Goal: Task Accomplishment & Management: Use online tool/utility

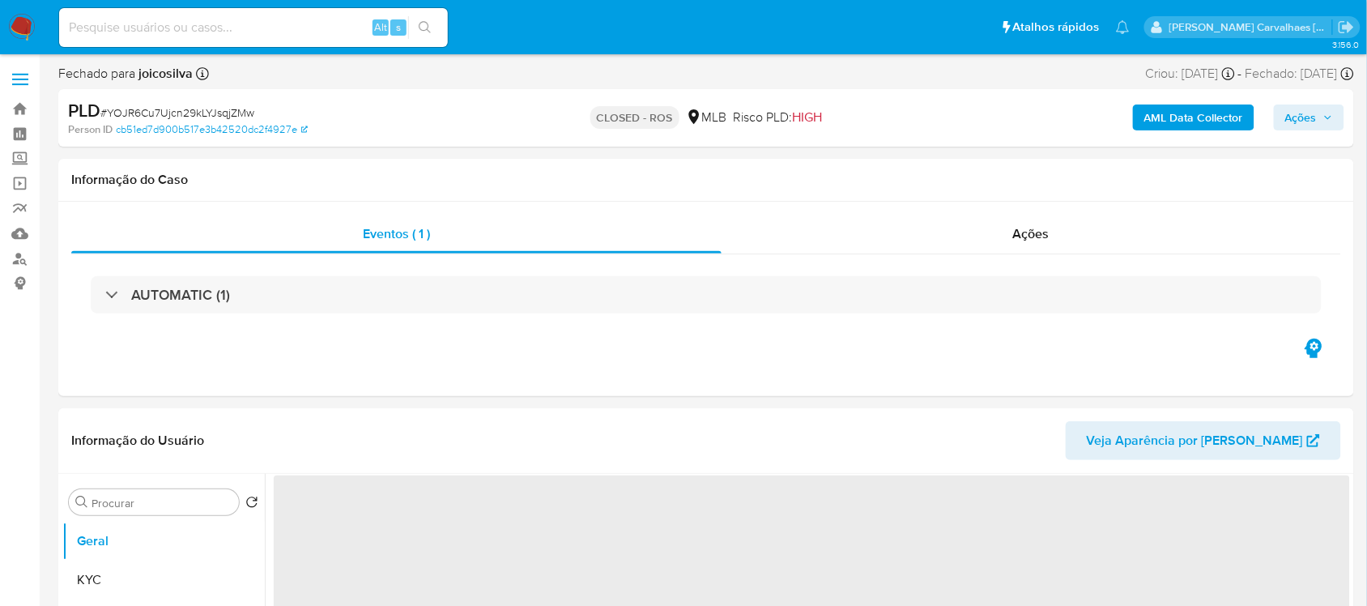
select select "10"
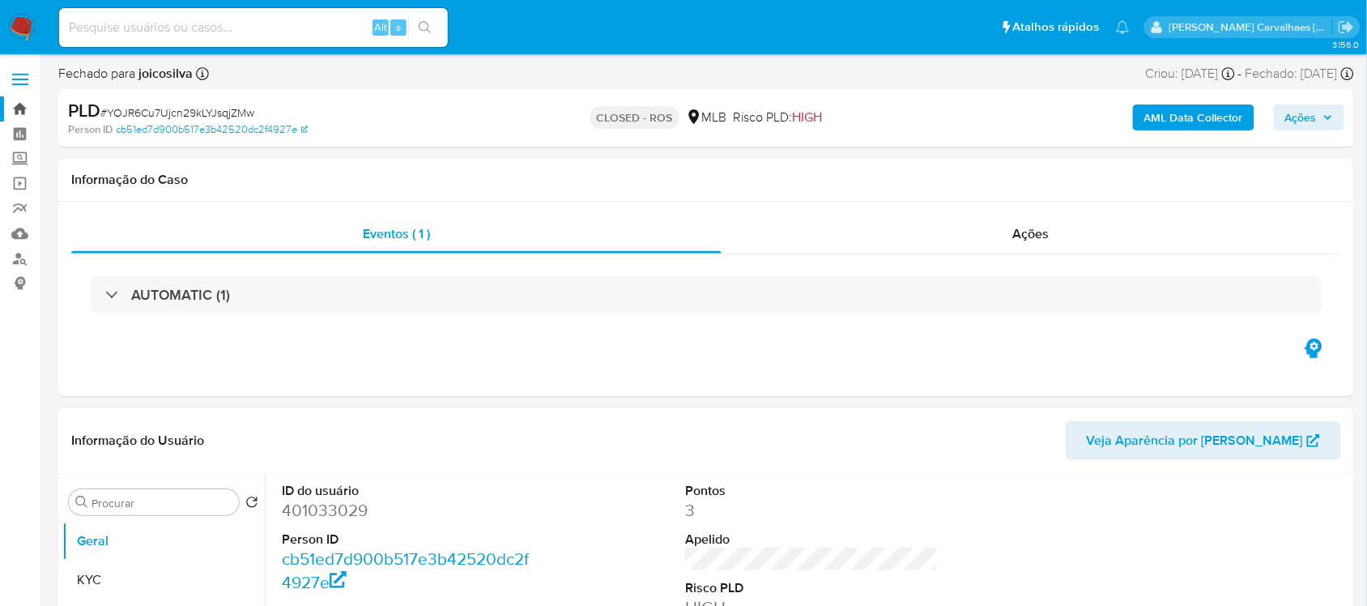
click at [23, 103] on link "Bandeja" at bounding box center [96, 108] width 193 height 25
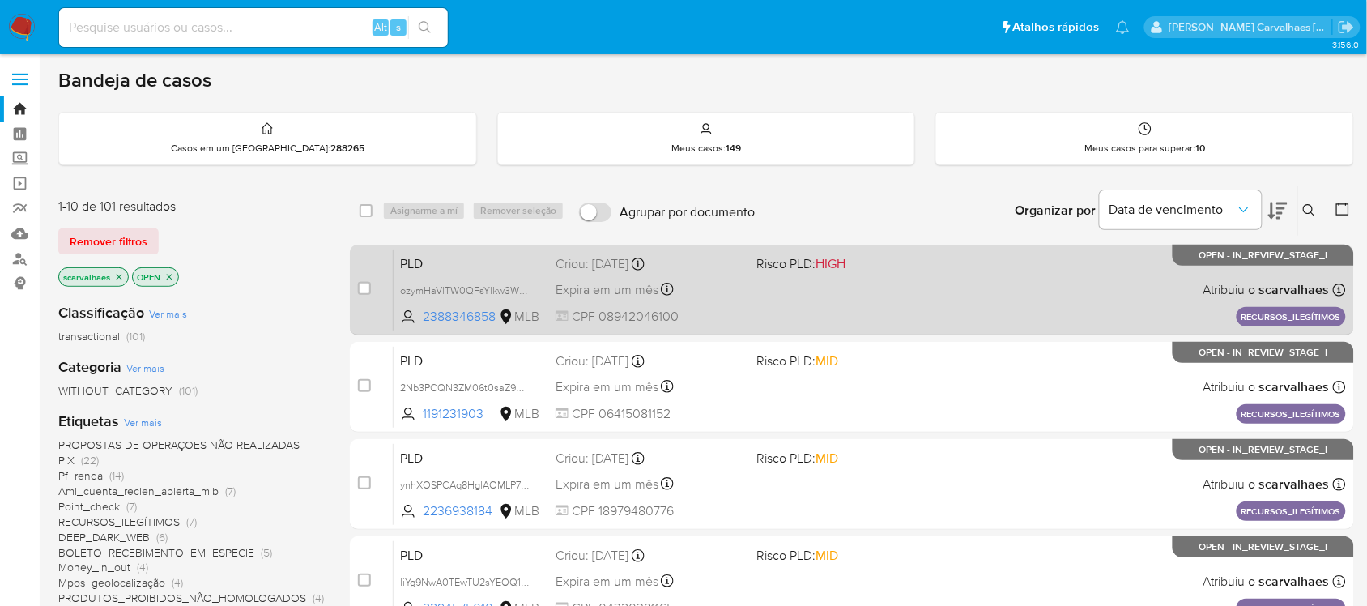
click at [849, 302] on div "PLD ozymHaVlTW0QFsYlkw3WL0Jk 2388346858 MLB Risco PLD: HIGH Criou: 14/08/2025 C…" at bounding box center [870, 290] width 952 height 82
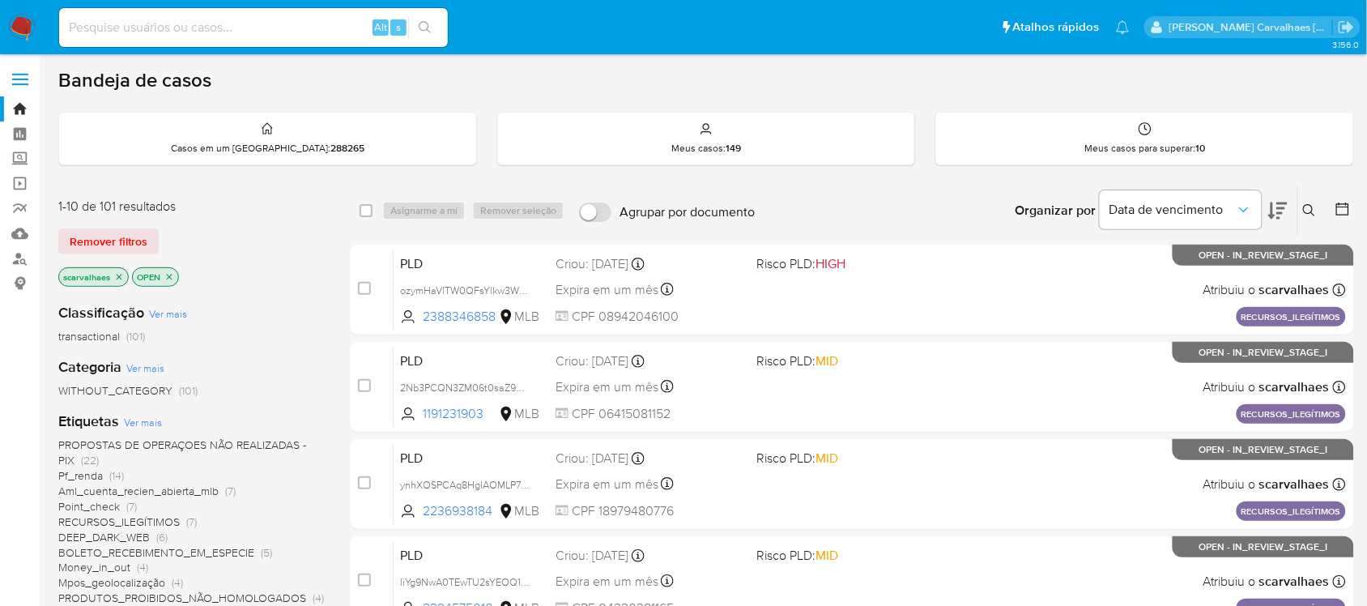
click at [228, 35] on input at bounding box center [253, 27] width 389 height 21
paste input "DfYttkWTevlXyPl1NCQY7905"
type input "DfYttkWTevlXyPl1NCQY7905"
click at [431, 29] on icon "search-icon" at bounding box center [425, 27] width 13 height 13
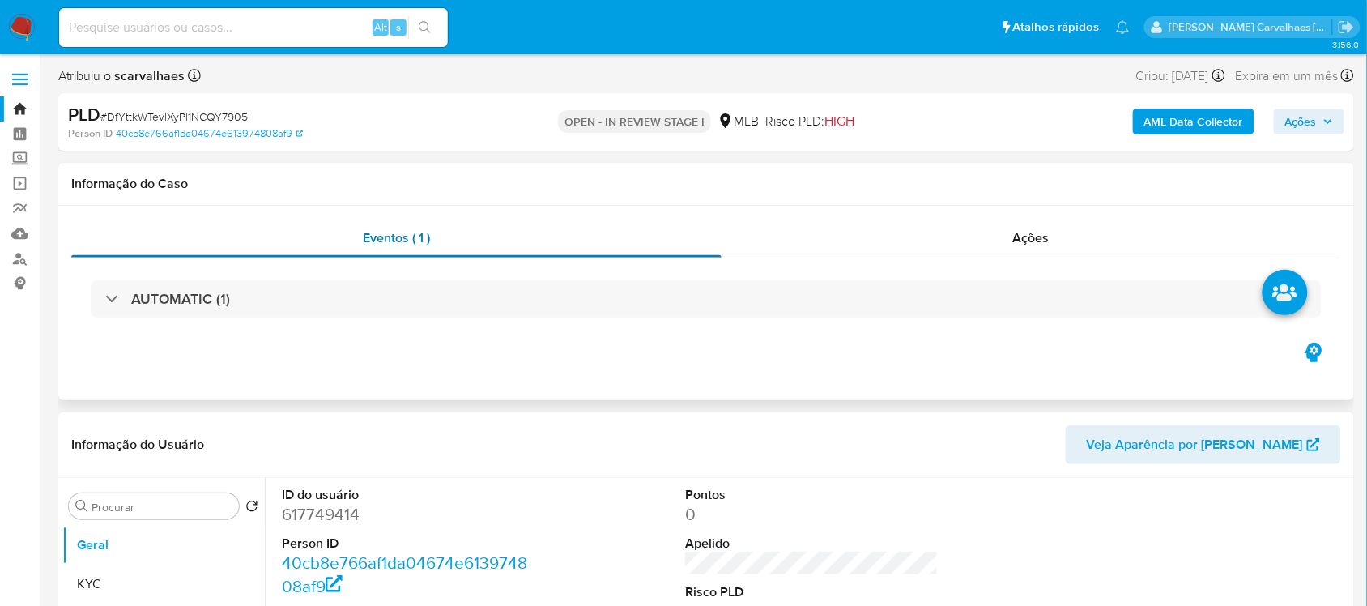
select select "10"
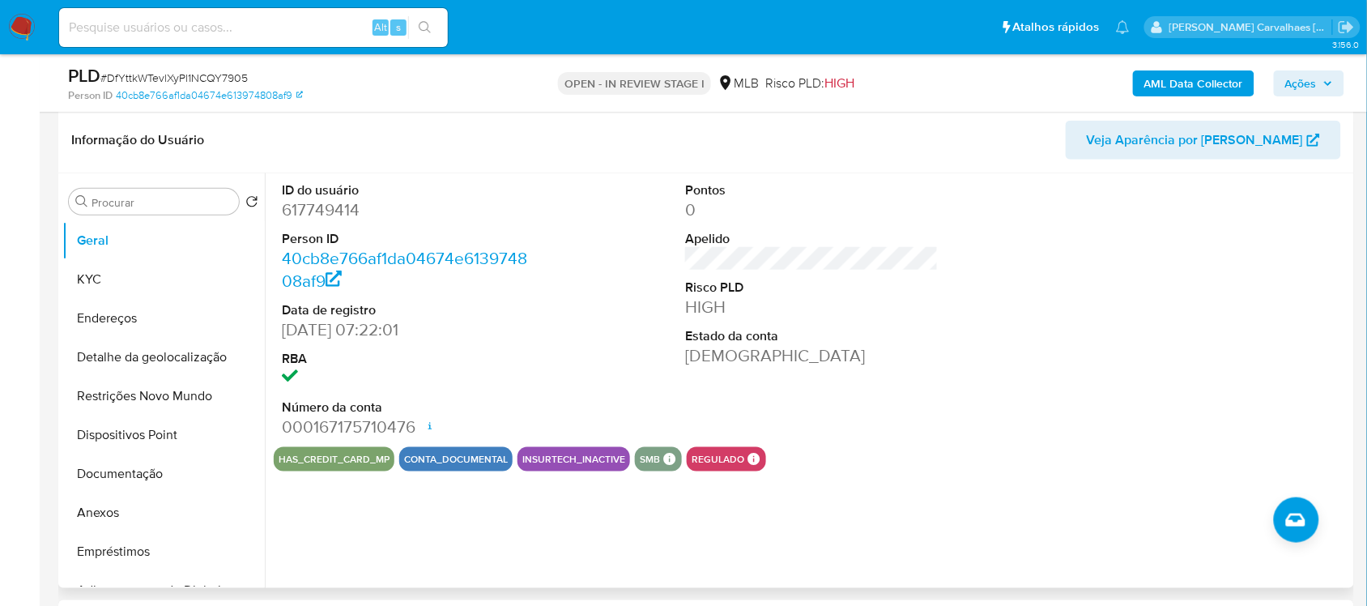
scroll to position [202, 0]
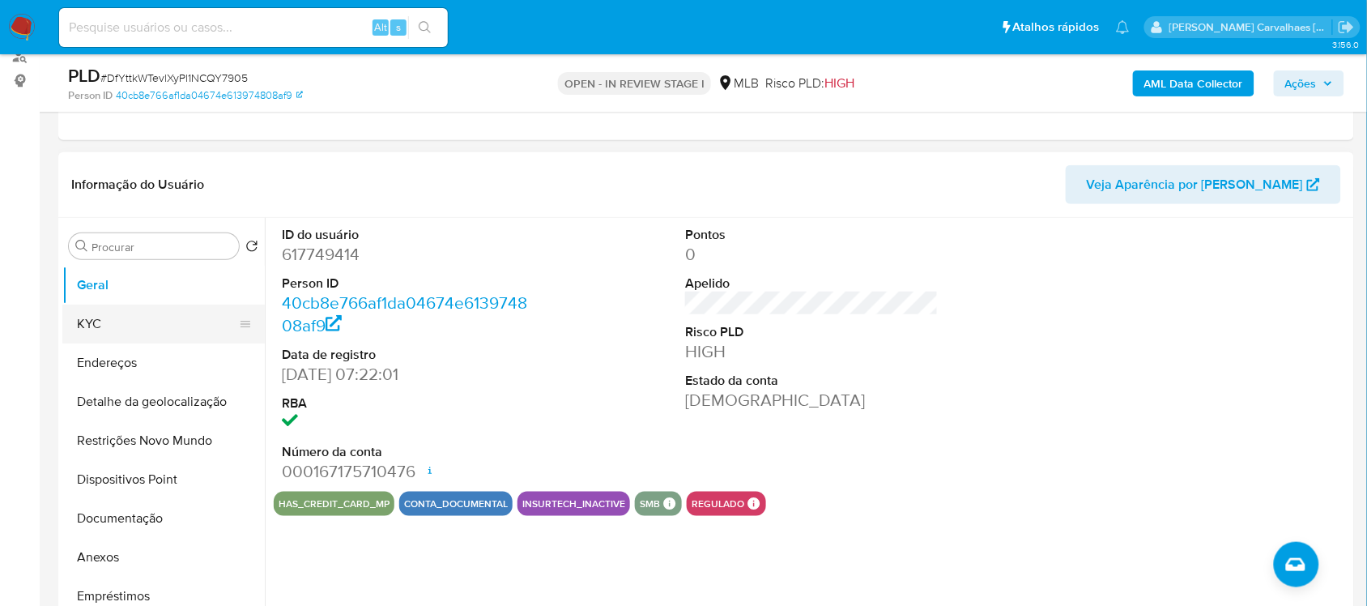
click at [130, 322] on button "KYC" at bounding box center [156, 323] width 189 height 39
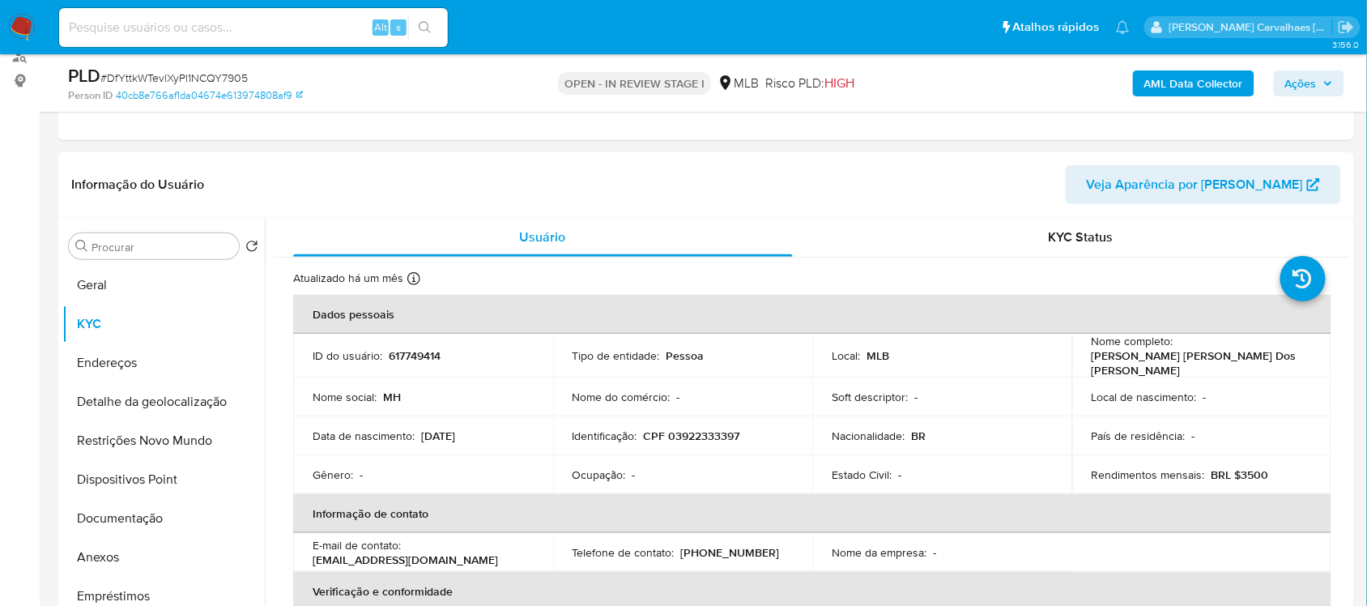
scroll to position [297, 0]
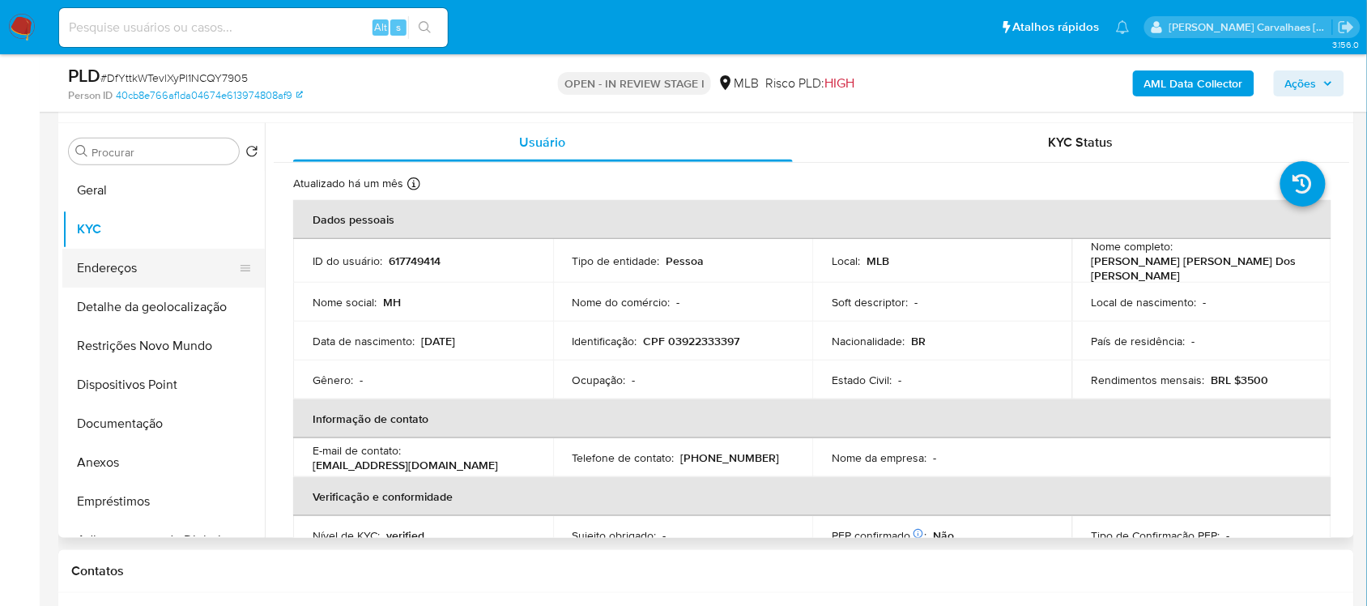
click at [152, 273] on button "Endereços" at bounding box center [156, 268] width 189 height 39
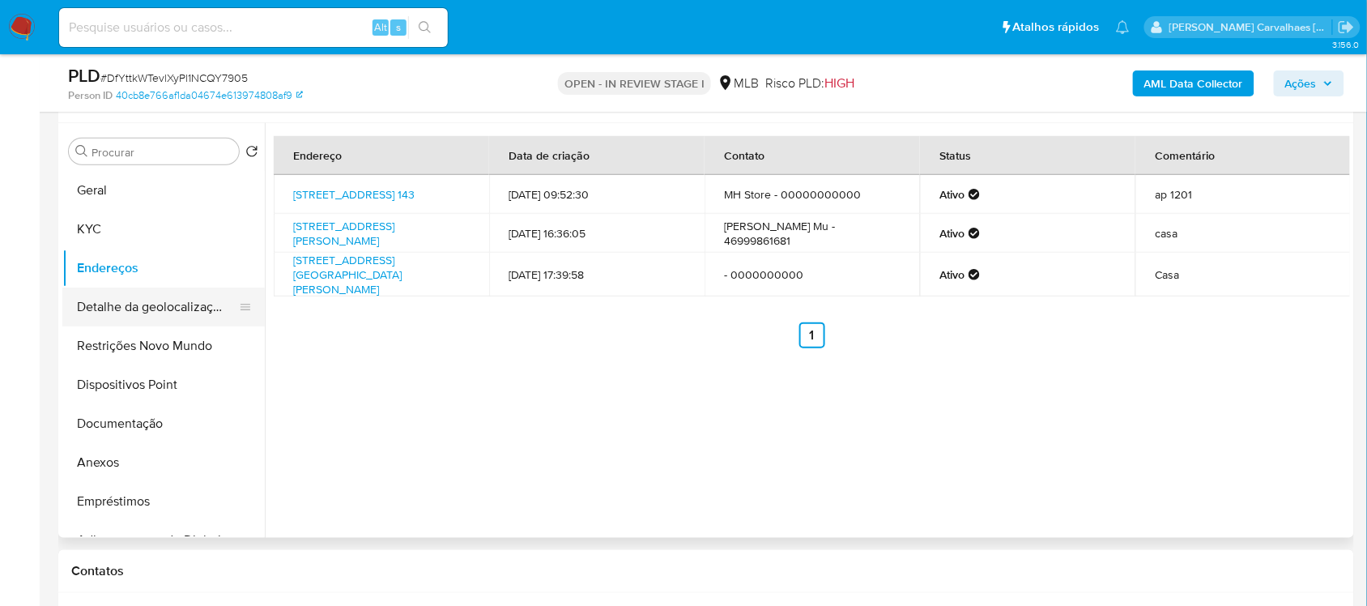
click at [177, 304] on button "Detalhe da geolocalização" at bounding box center [156, 306] width 189 height 39
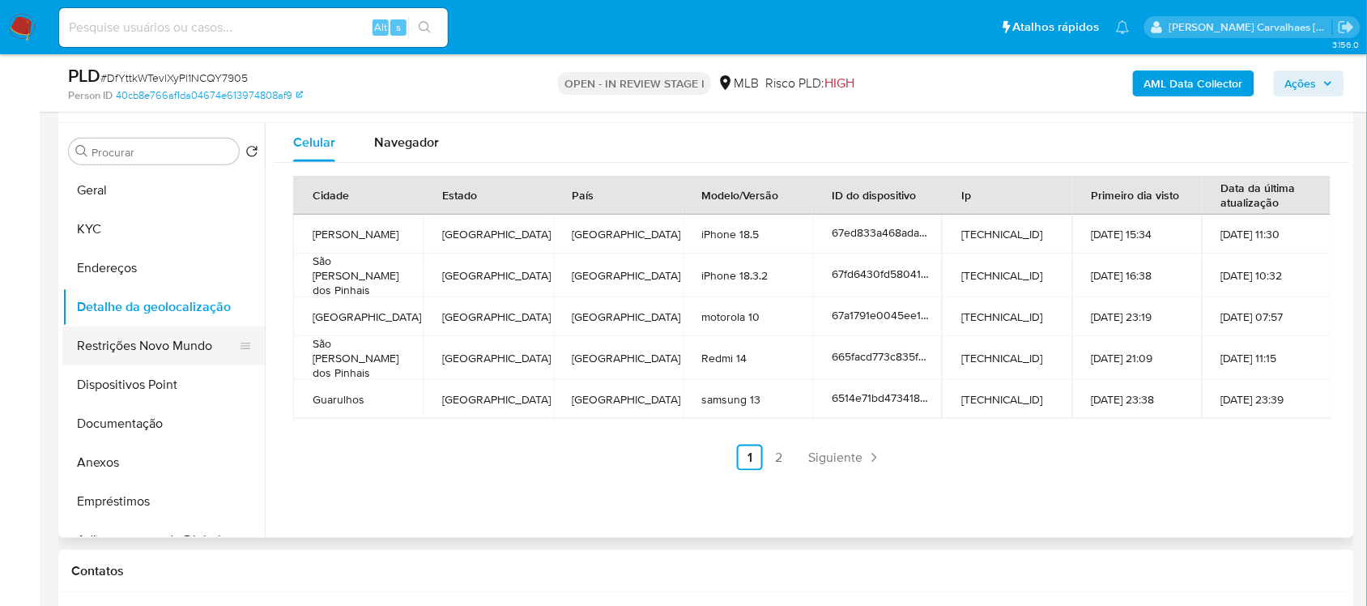
click at [183, 334] on button "Restrições Novo Mundo" at bounding box center [156, 345] width 189 height 39
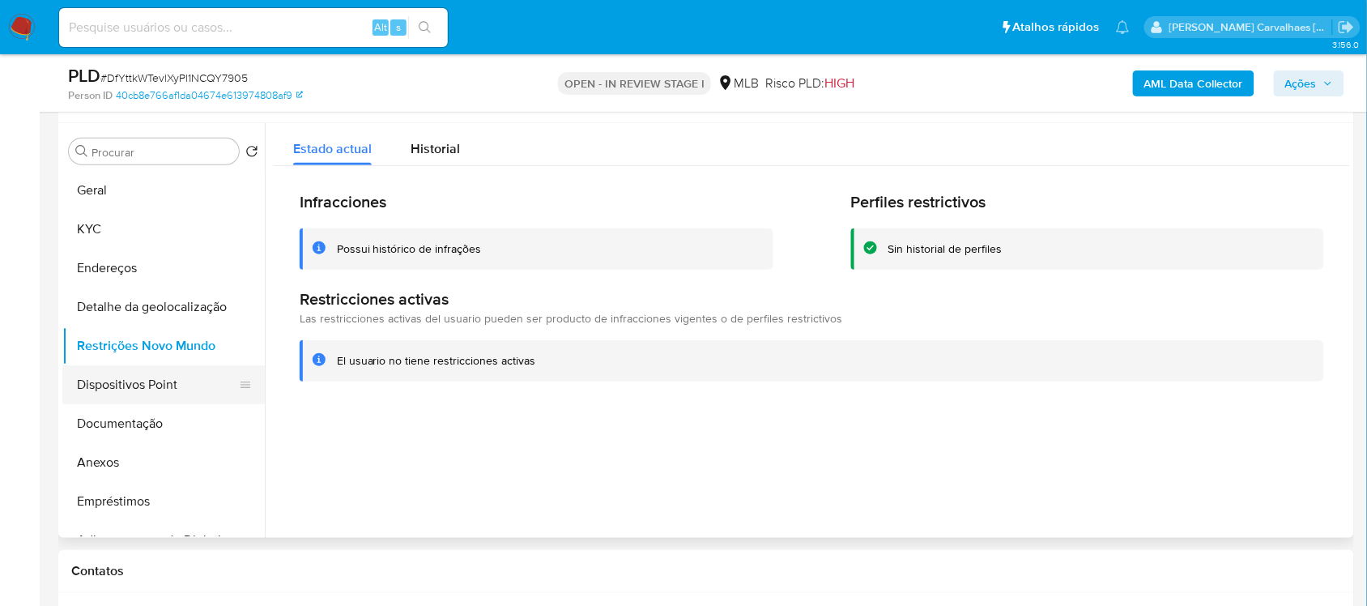
click at [139, 393] on button "Dispositivos Point" at bounding box center [156, 384] width 189 height 39
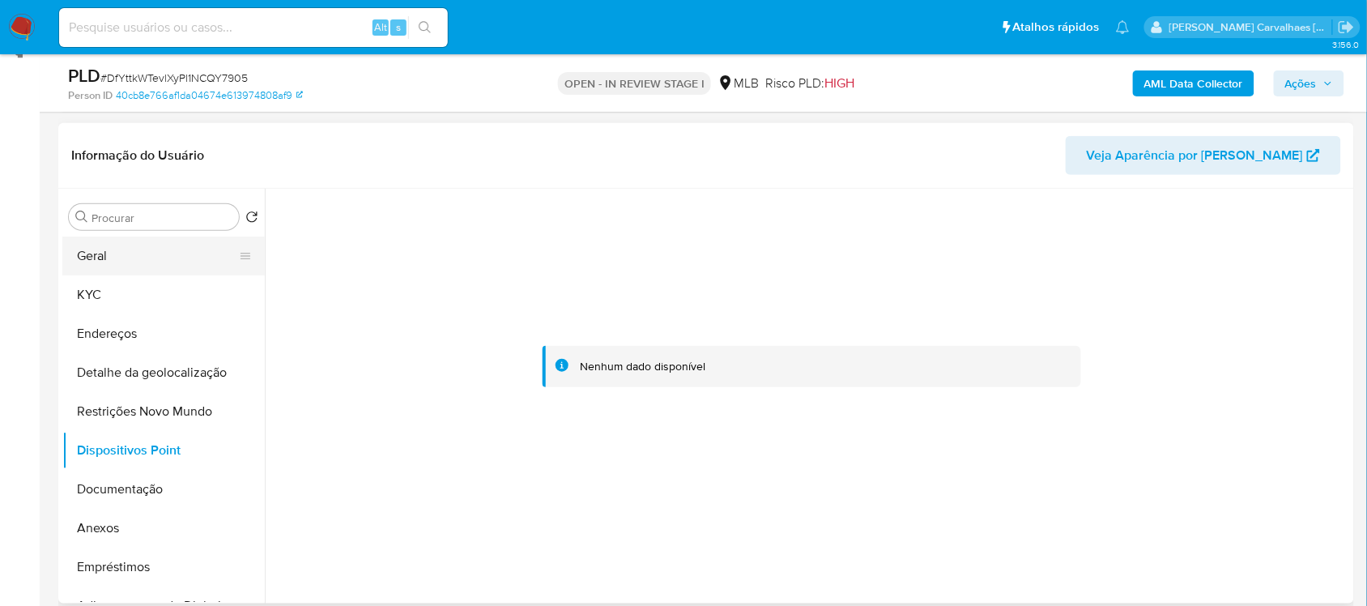
scroll to position [196, 0]
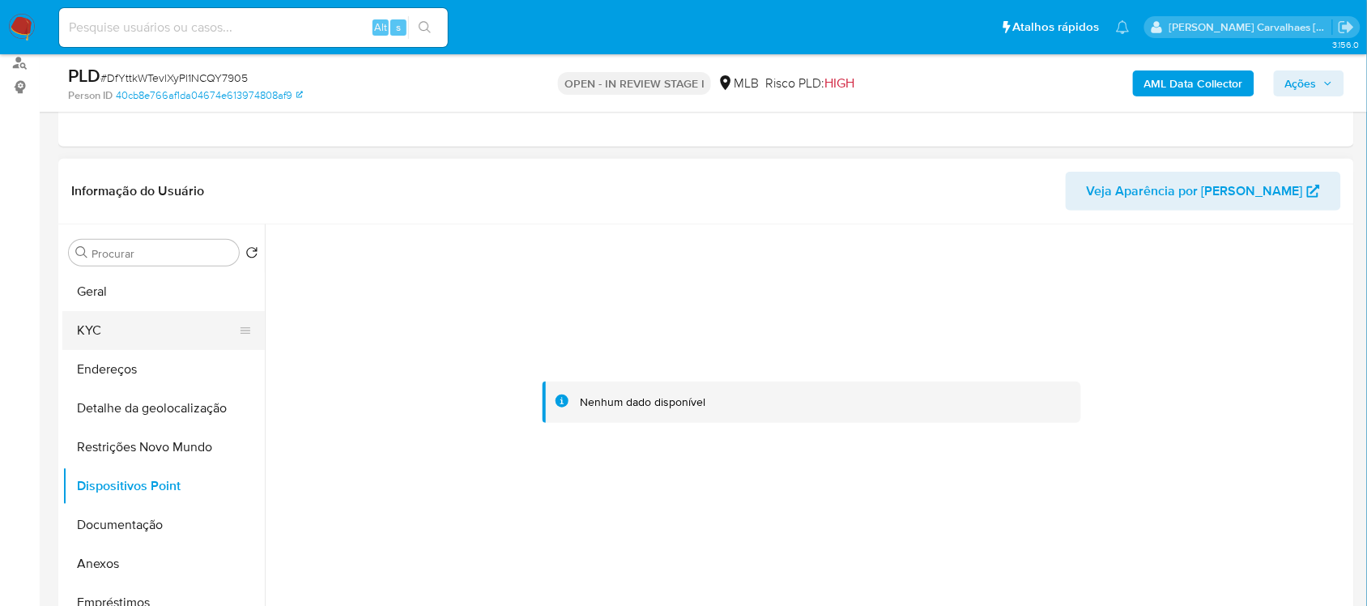
click at [121, 336] on button "KYC" at bounding box center [156, 330] width 189 height 39
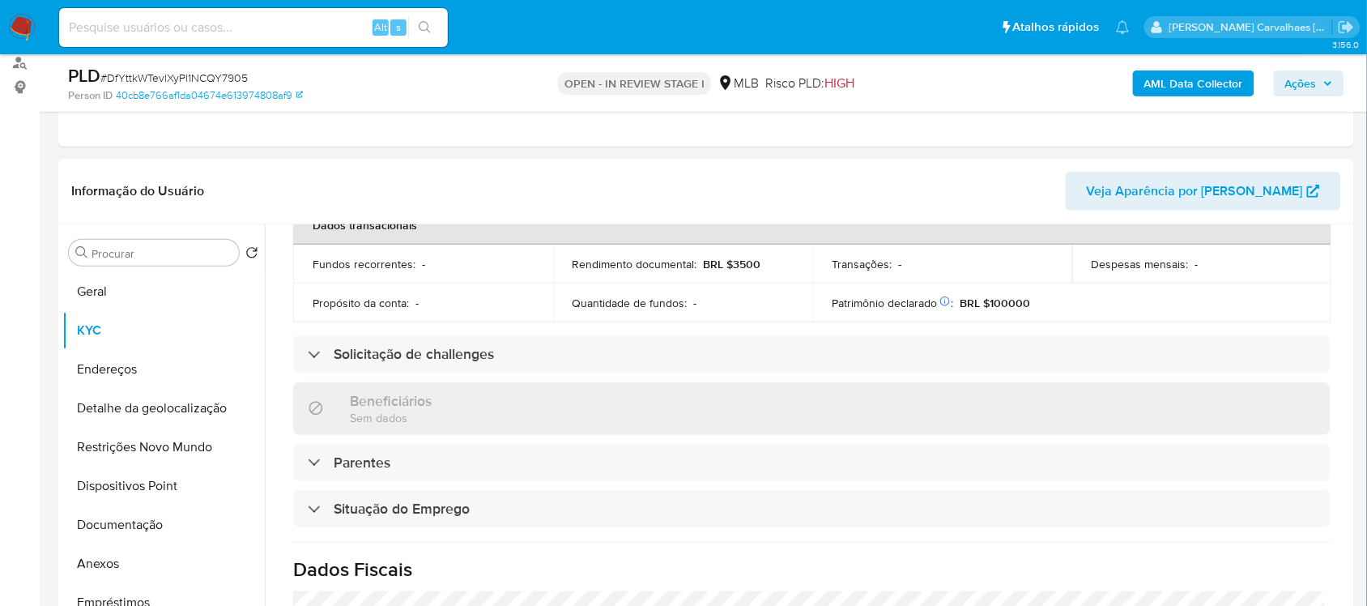
scroll to position [506, 0]
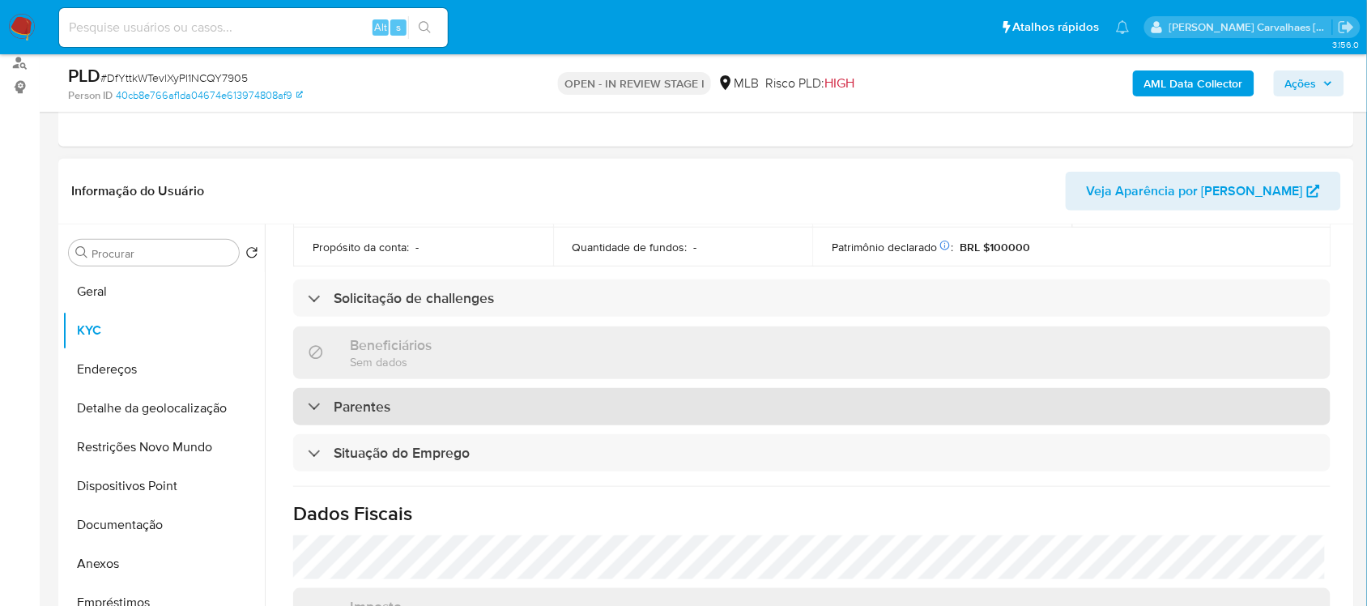
click at [330, 401] on div "Parentes" at bounding box center [349, 407] width 83 height 18
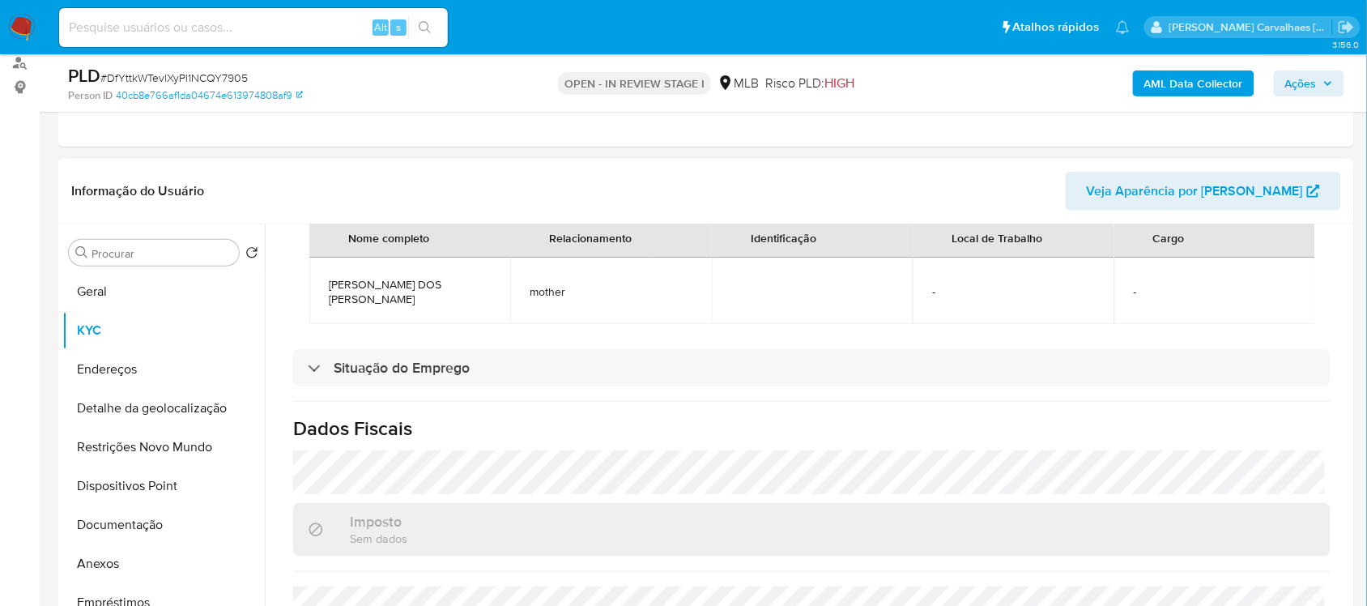
scroll to position [810, 0]
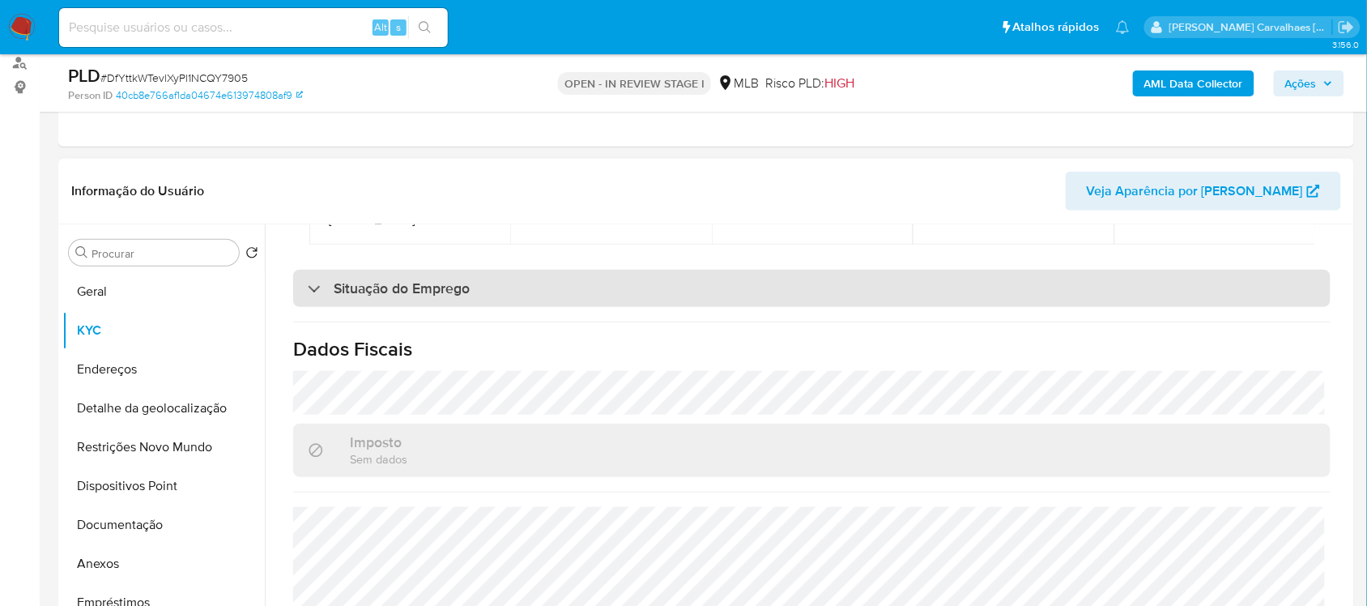
click at [305, 304] on div "Situação do Emprego" at bounding box center [811, 288] width 1037 height 37
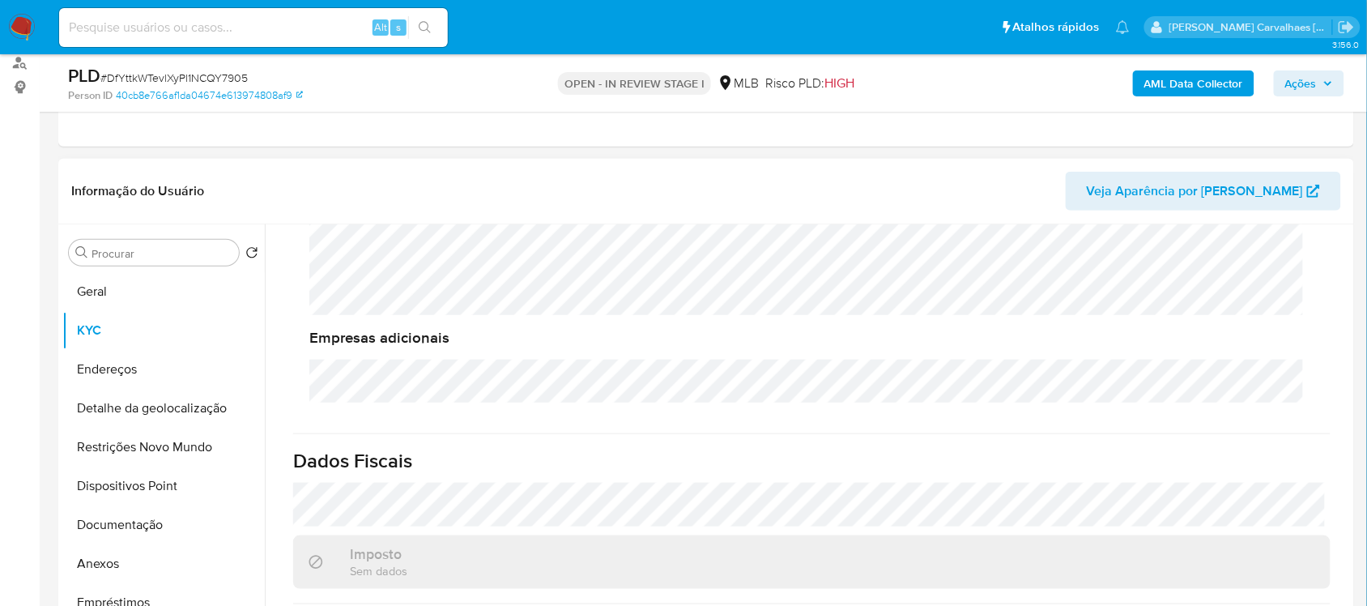
scroll to position [1078, 0]
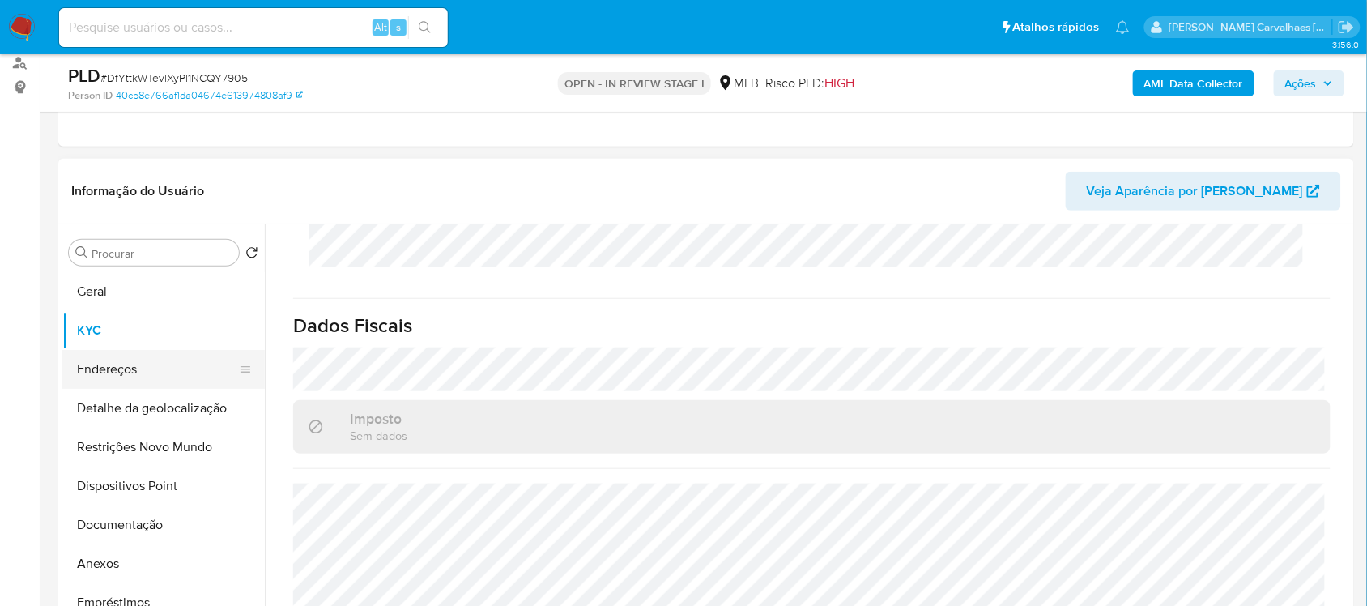
click at [191, 381] on button "Endereços" at bounding box center [156, 369] width 189 height 39
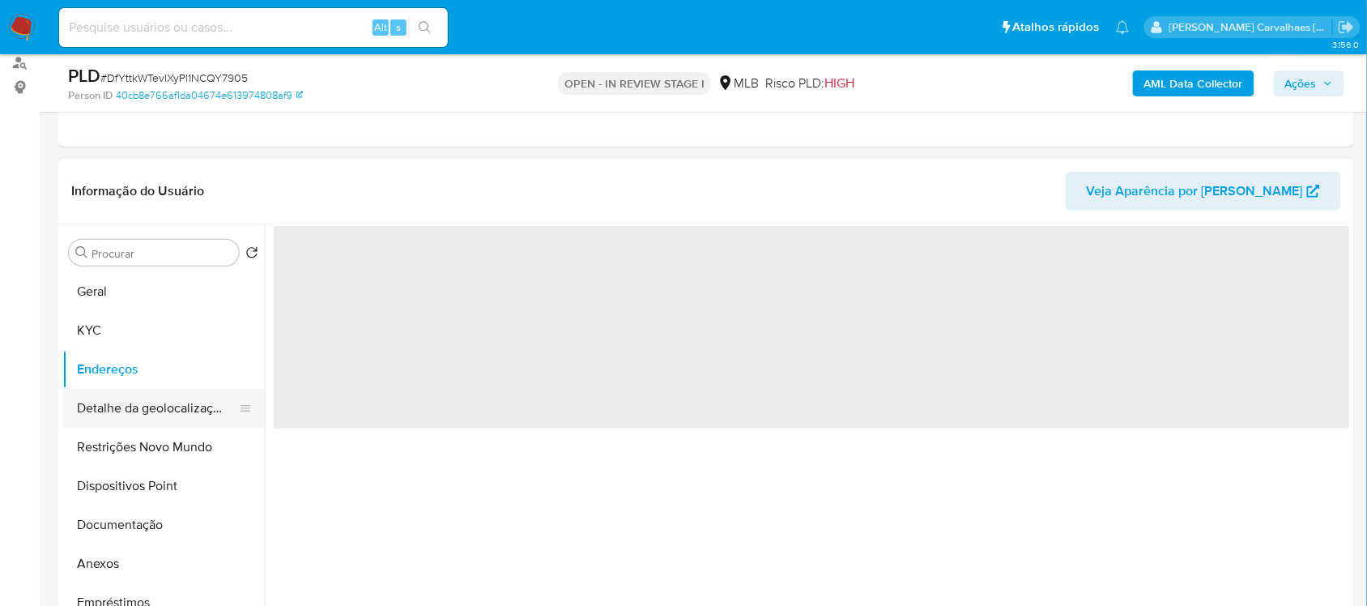
scroll to position [0, 0]
click at [138, 527] on button "Documentação" at bounding box center [156, 524] width 189 height 39
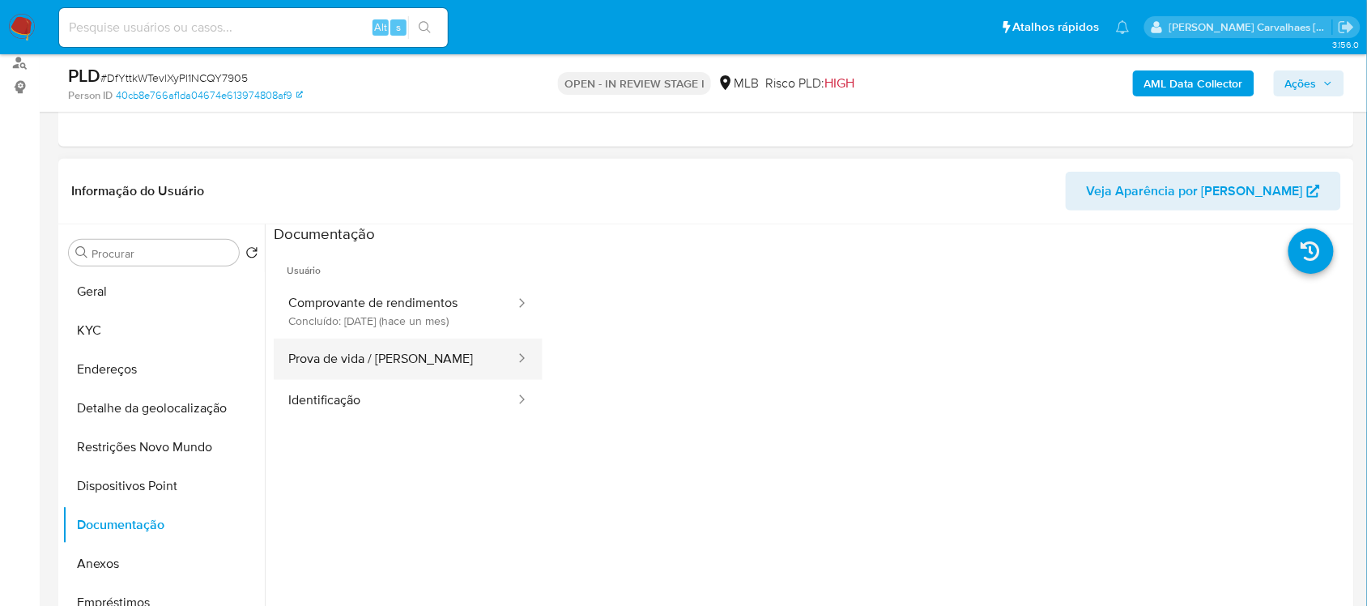
click at [377, 369] on button "Prova de vida / Selfie" at bounding box center [395, 358] width 243 height 41
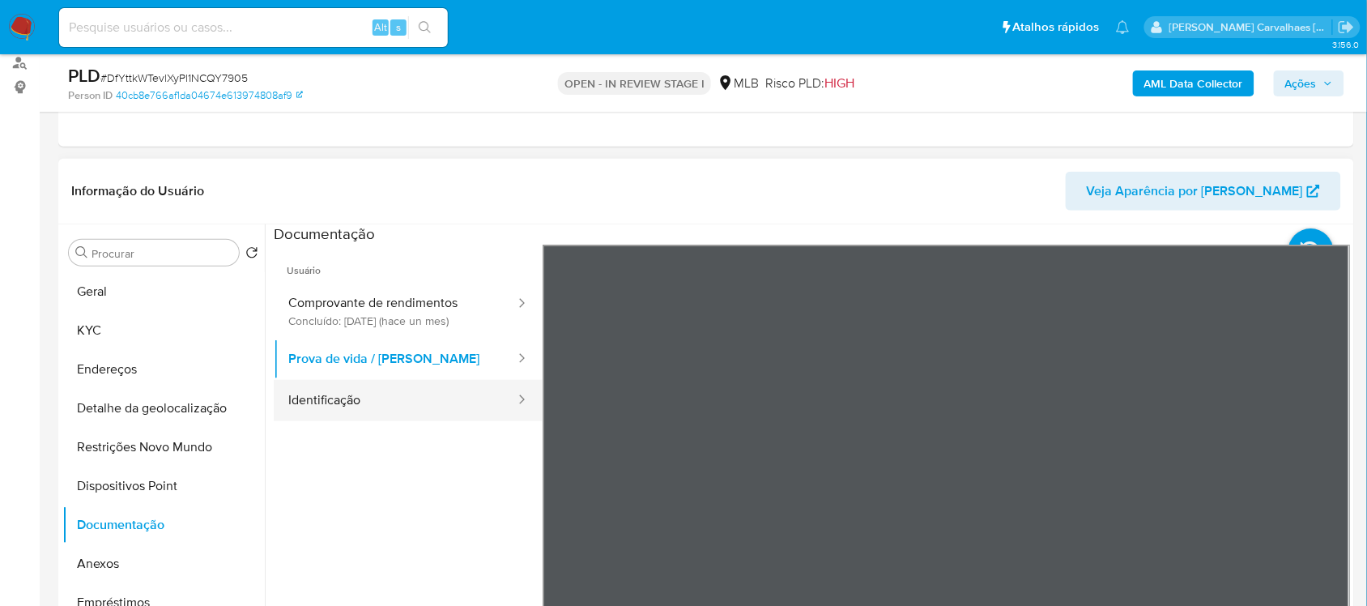
click at [407, 415] on button "Identificação" at bounding box center [395, 400] width 243 height 41
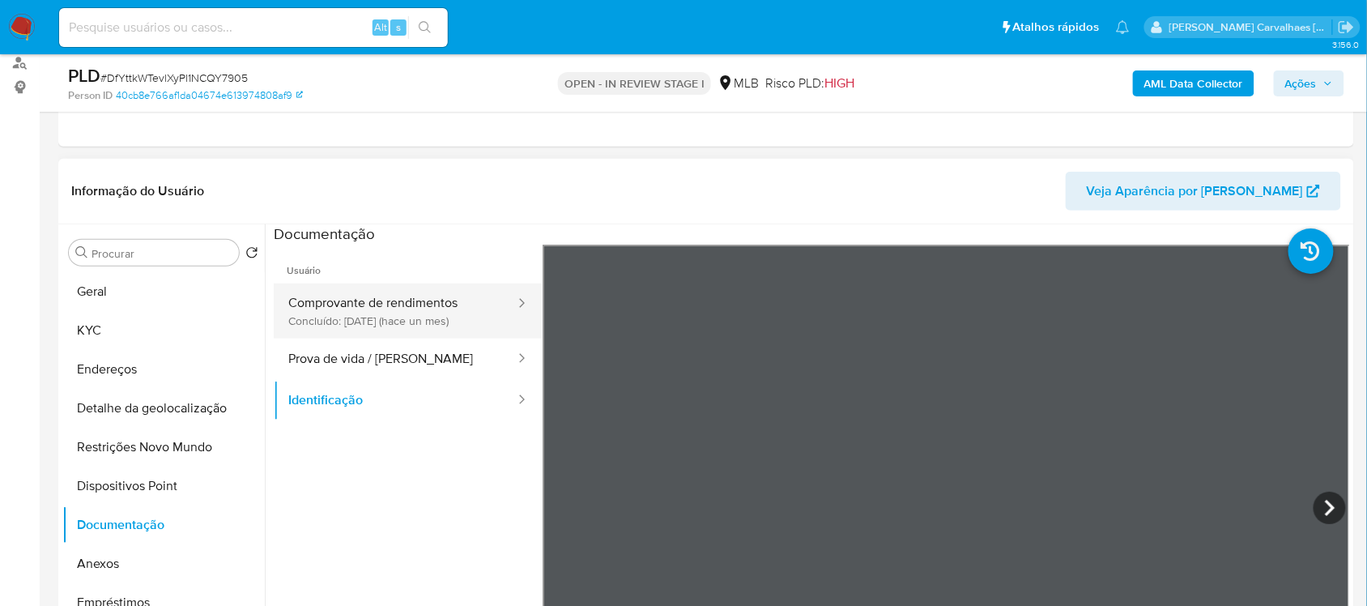
click at [361, 312] on button "Comprovante de rendimentos Concluído: 17/07/2025 (hace un mes)" at bounding box center [395, 310] width 243 height 55
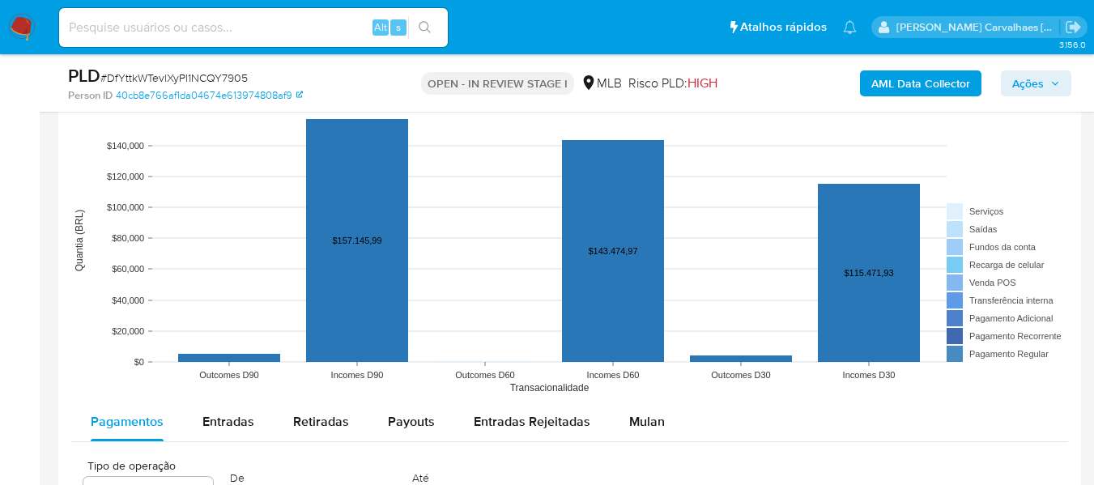
scroll to position [1564, 0]
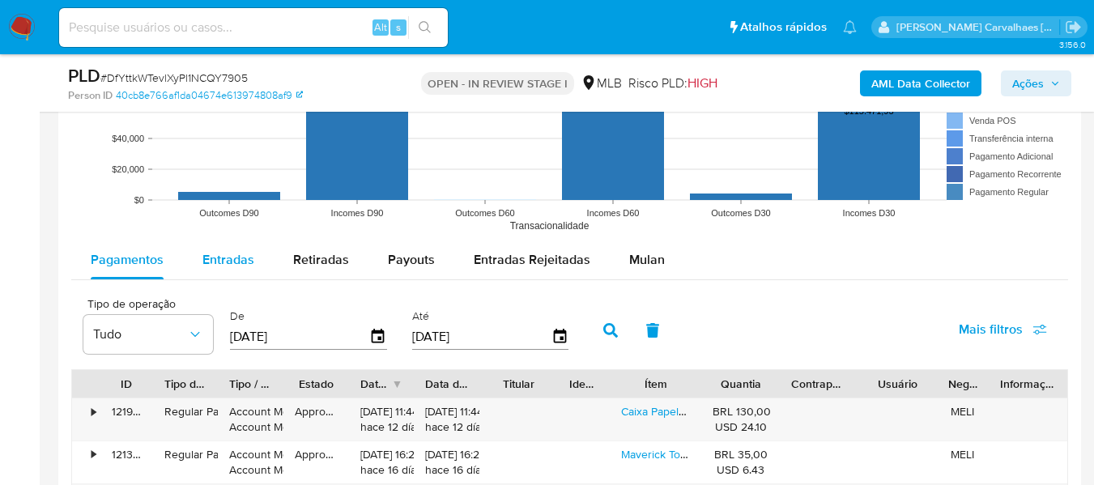
click at [239, 262] on span "Entradas" at bounding box center [228, 259] width 52 height 19
select select "10"
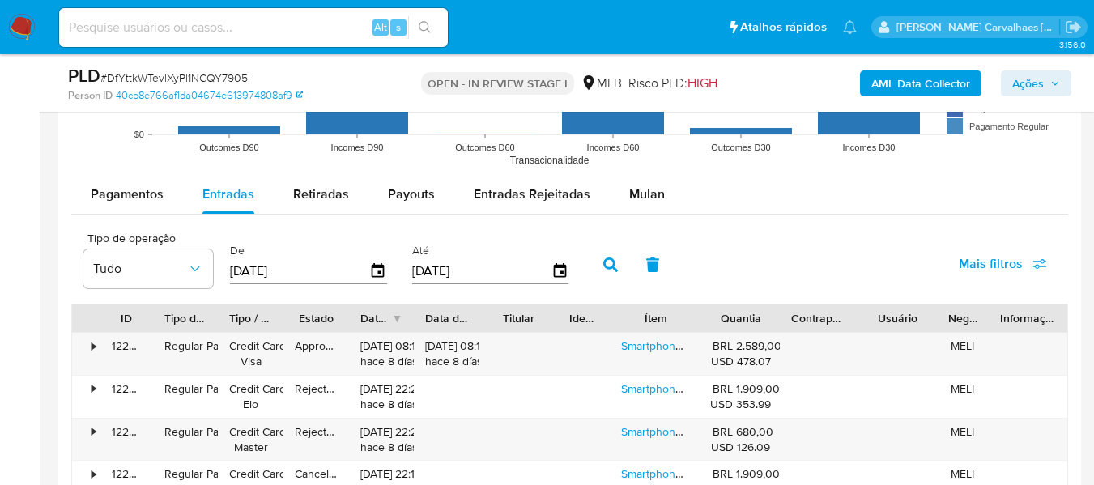
scroll to position [1726, 0]
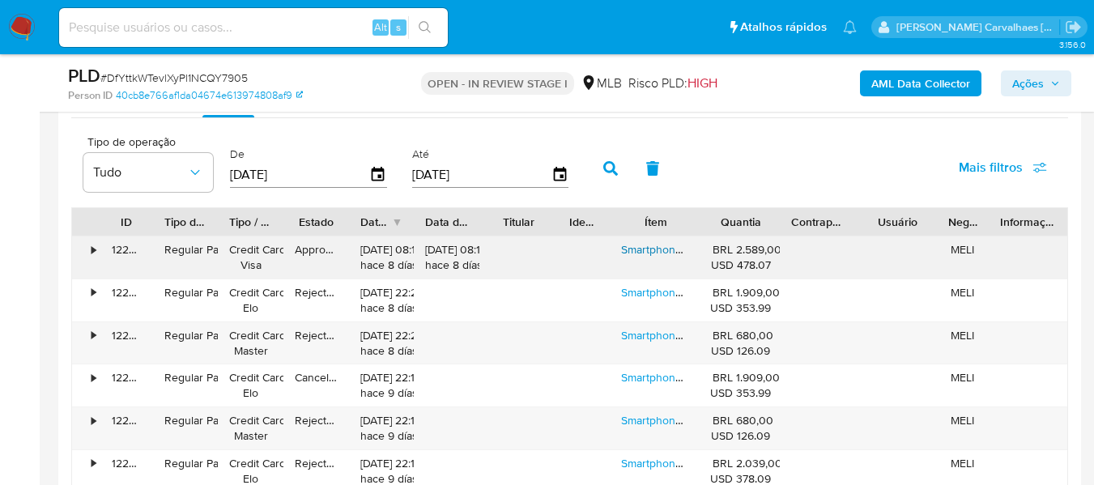
click at [645, 249] on link "Smartphone Xiaomi Redmi Note 14 Pro Plus 5g 12gb Ram 512gb Preto" at bounding box center [795, 249] width 349 height 16
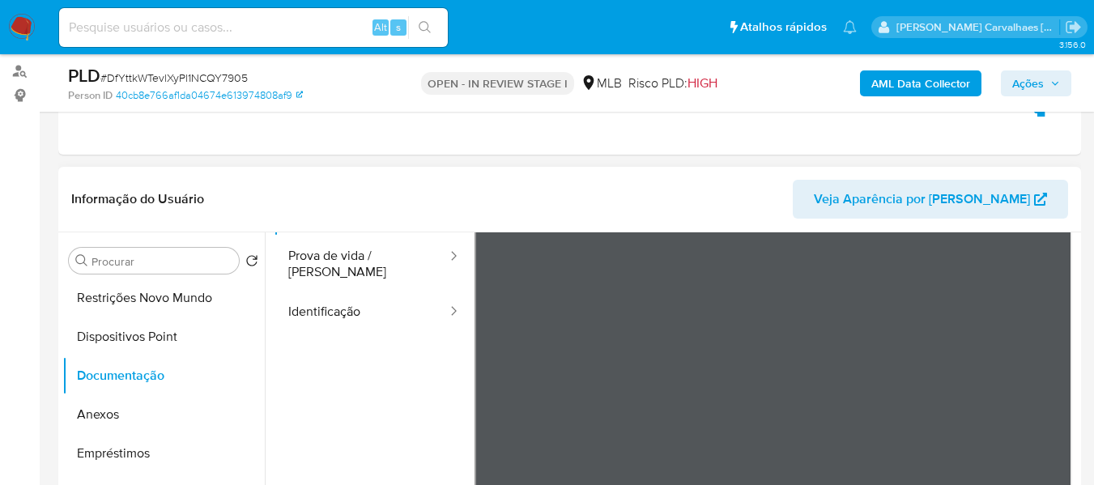
scroll to position [162, 0]
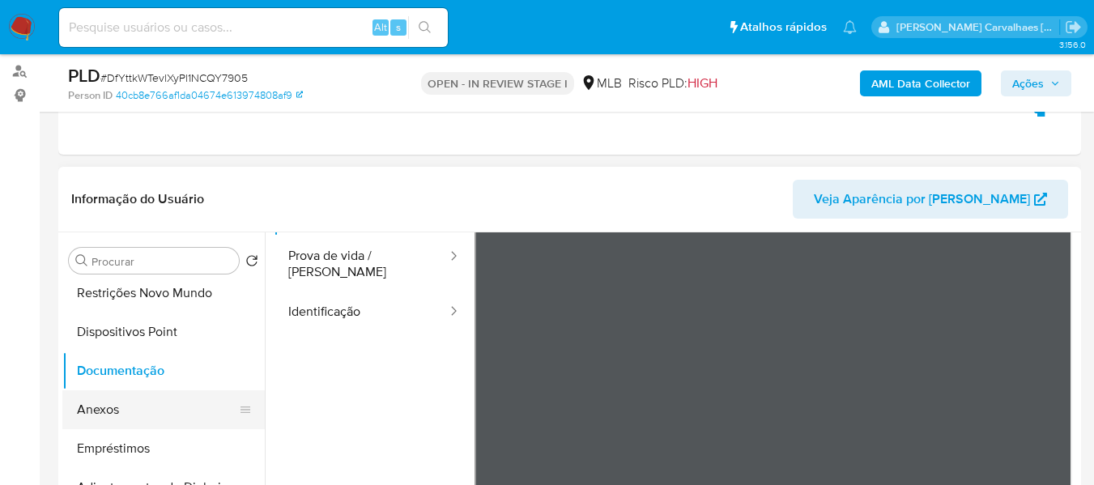
click at [81, 398] on button "Anexos" at bounding box center [156, 409] width 189 height 39
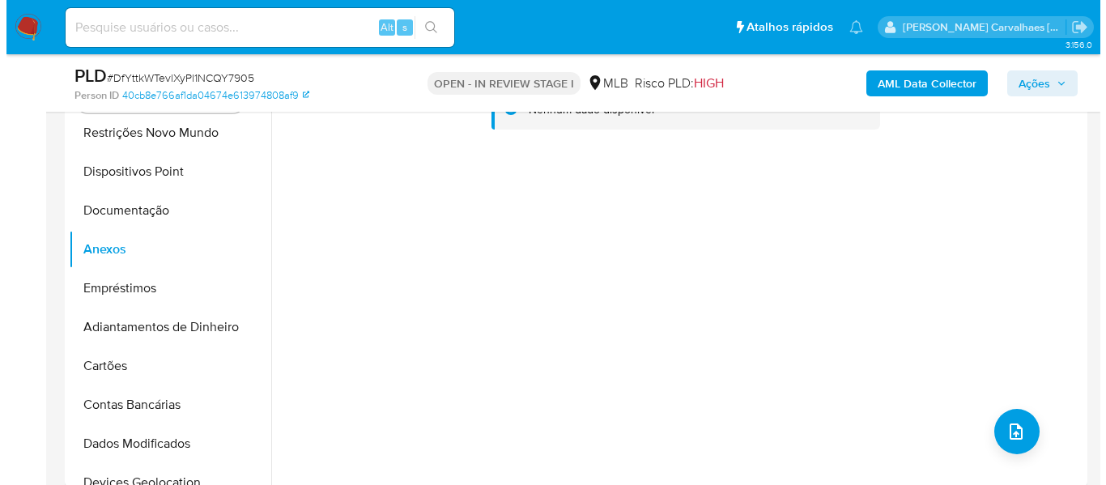
scroll to position [350, 0]
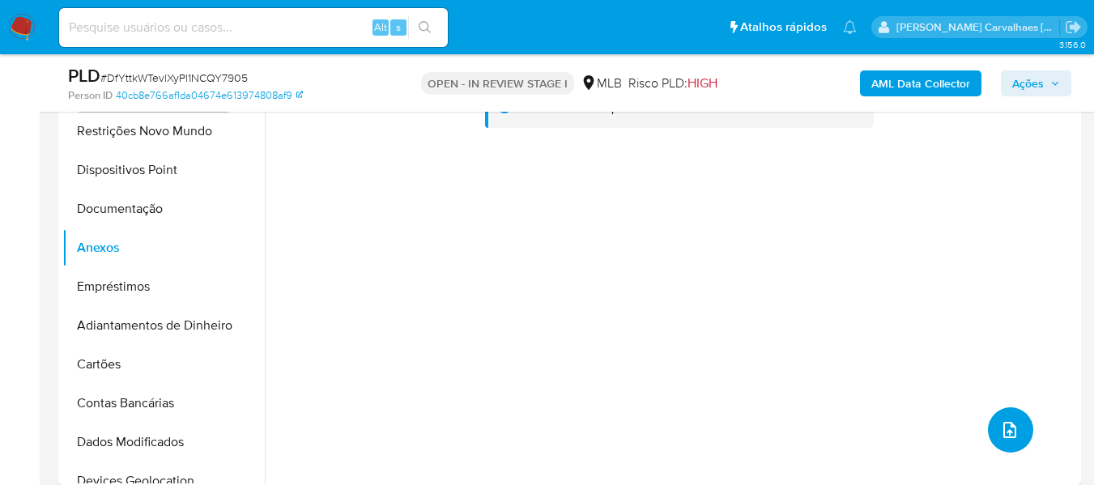
click at [1008, 429] on icon "upload-file" at bounding box center [1009, 429] width 19 height 19
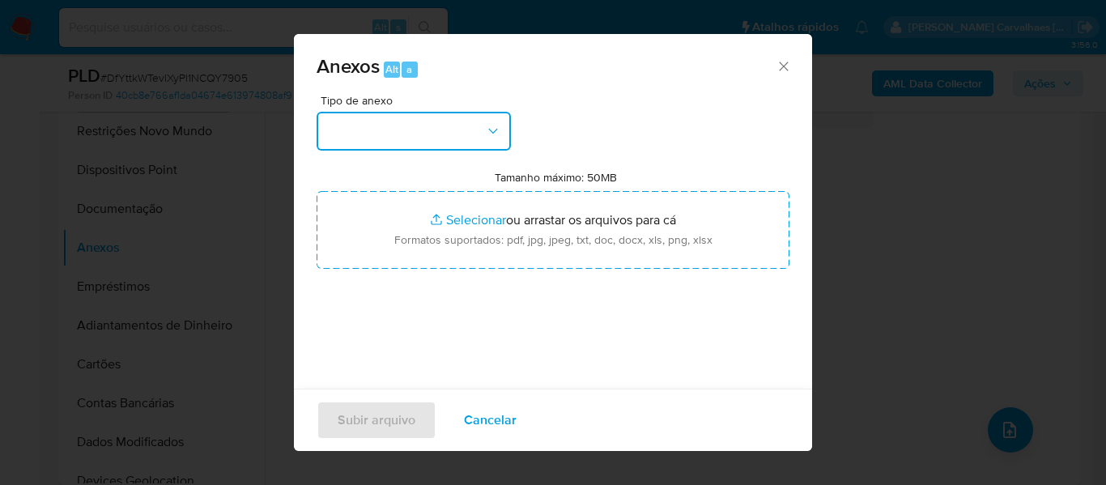
click at [491, 131] on icon "button" at bounding box center [492, 130] width 9 height 5
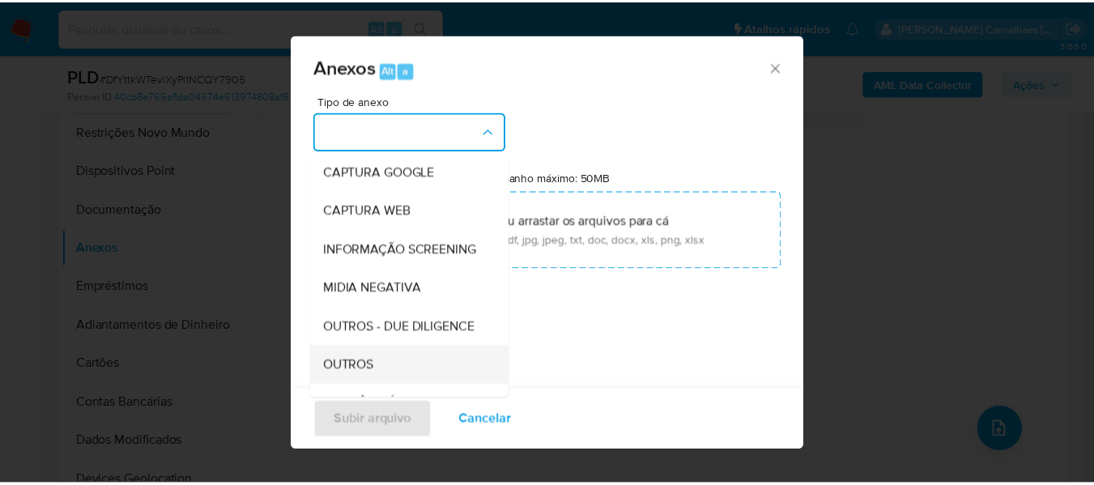
scroll to position [162, 0]
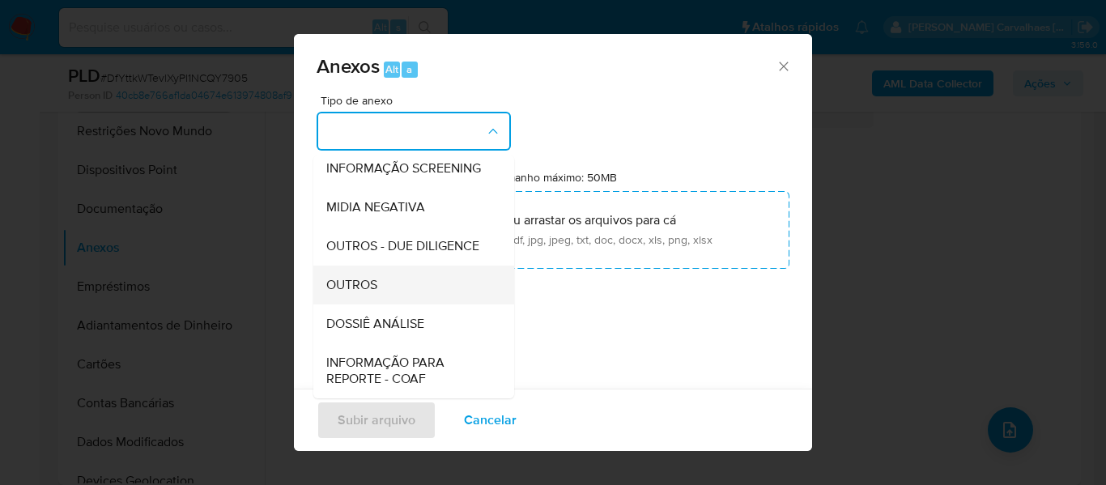
click at [371, 293] on span "OUTROS" at bounding box center [351, 285] width 51 height 16
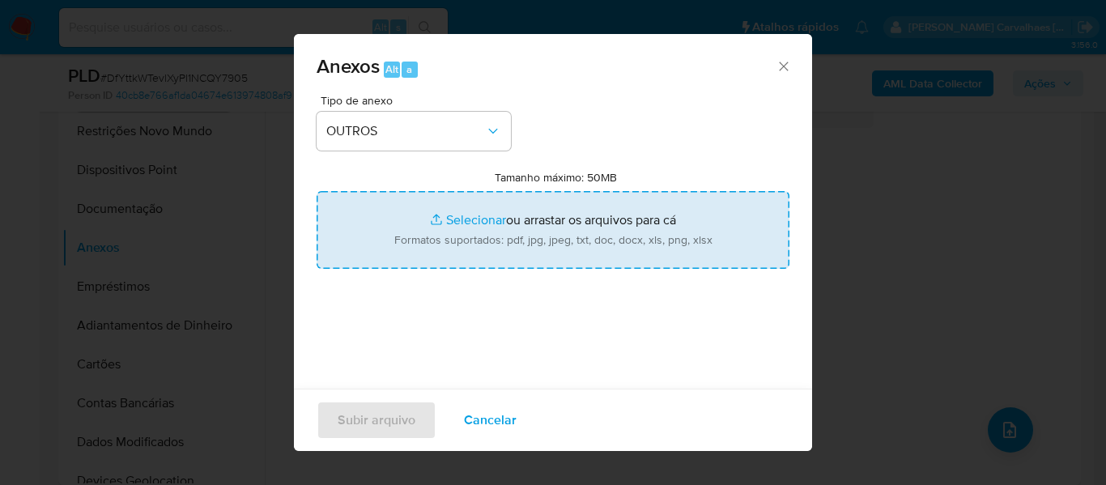
click at [470, 218] on input "Tamanho máximo: 50MB Selecionar arquivos" at bounding box center [553, 230] width 473 height 78
type input "C:\fakepath\Mulan Ivanez Pereira Dos Santos 617749414_2025_08_26_23_08_12 - Dat…"
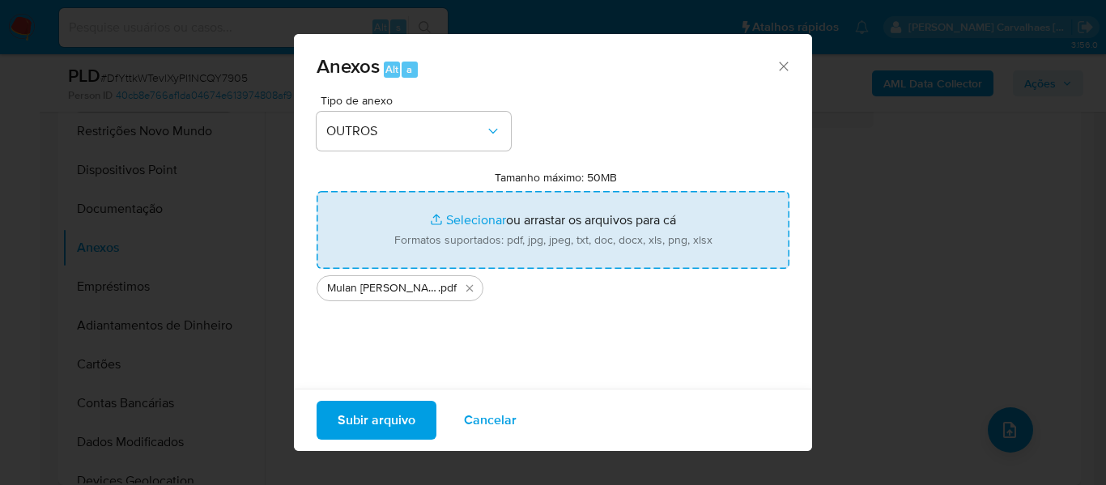
click at [474, 221] on input "Tamanho máximo: 50MB Selecionar arquivos" at bounding box center [553, 230] width 473 height 78
type input "C:\fakepath\SAR - xxxx - CPF 03922333397 - IVANEZ PEREIRA DOS SANTOS.pdf"
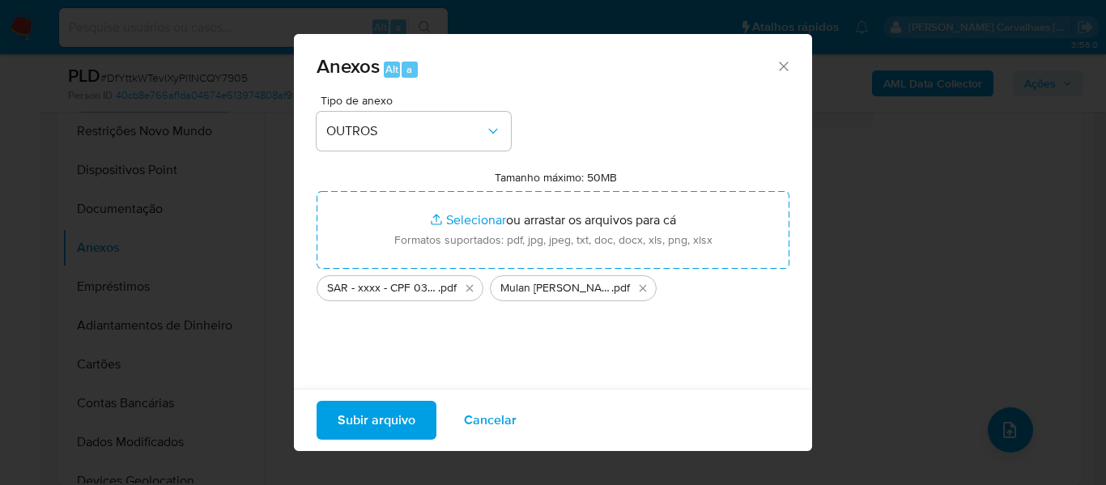
click at [340, 423] on span "Subir arquivo" at bounding box center [377, 420] width 78 height 36
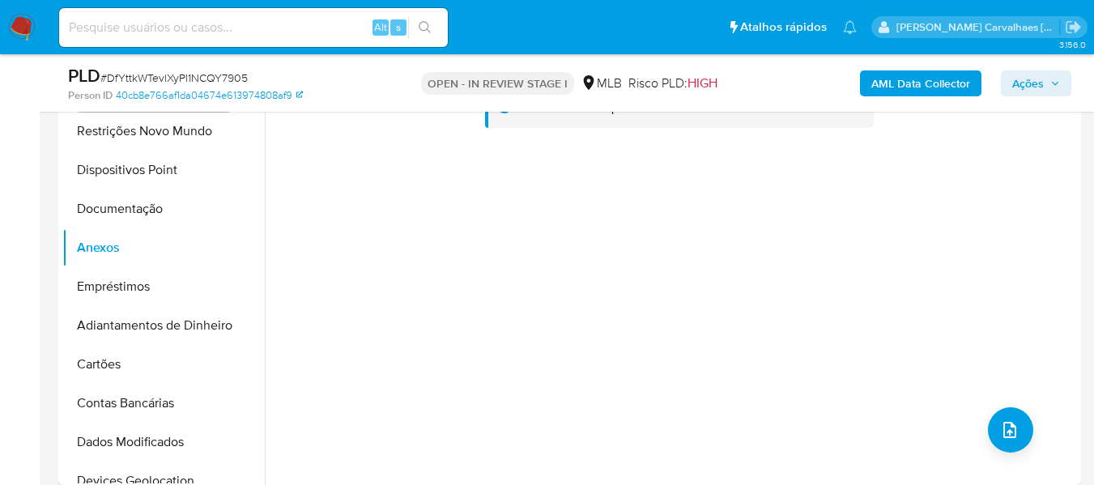
click at [1033, 82] on span "Ações" at bounding box center [1028, 83] width 32 height 26
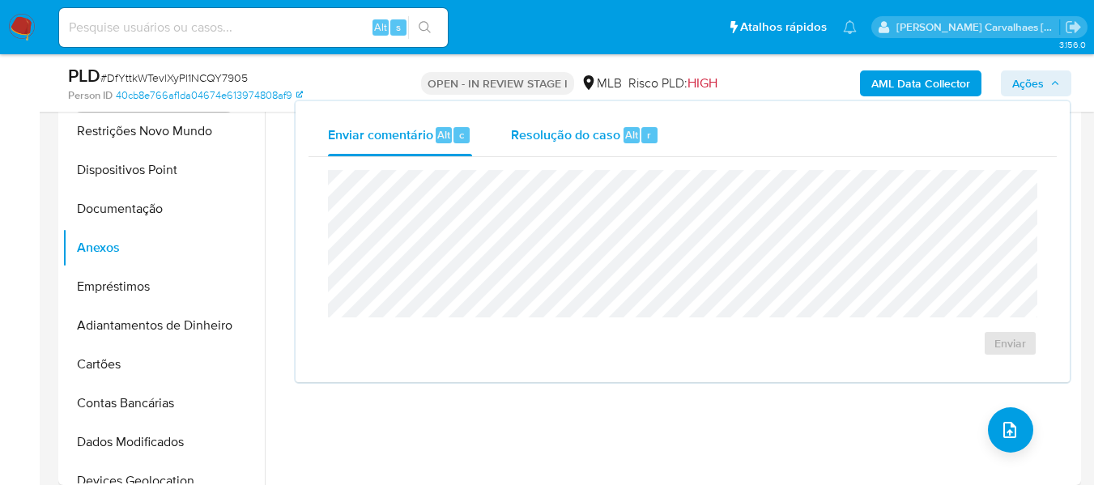
click at [597, 143] on span "Resolução do caso" at bounding box center [565, 134] width 109 height 19
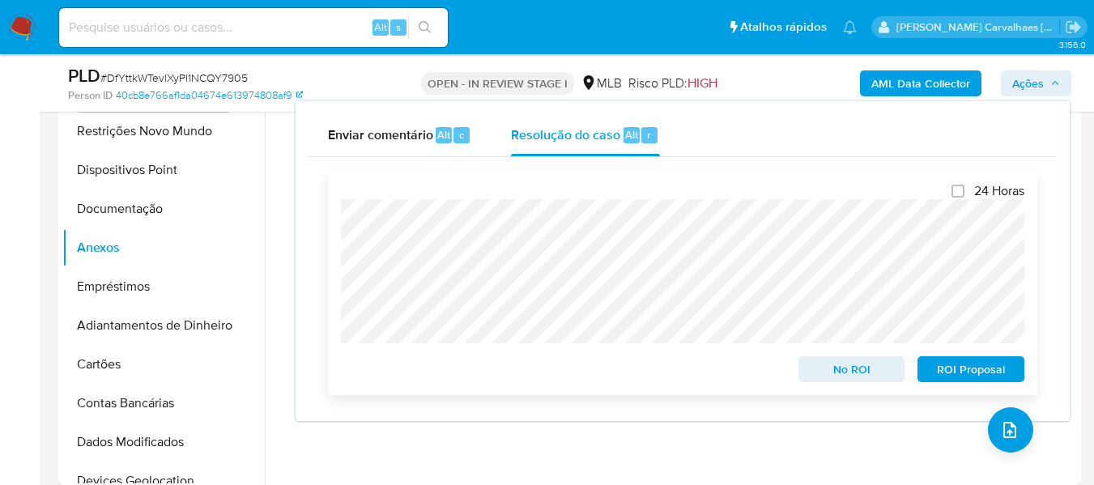
click at [971, 370] on span "ROI Proposal" at bounding box center [971, 369] width 84 height 23
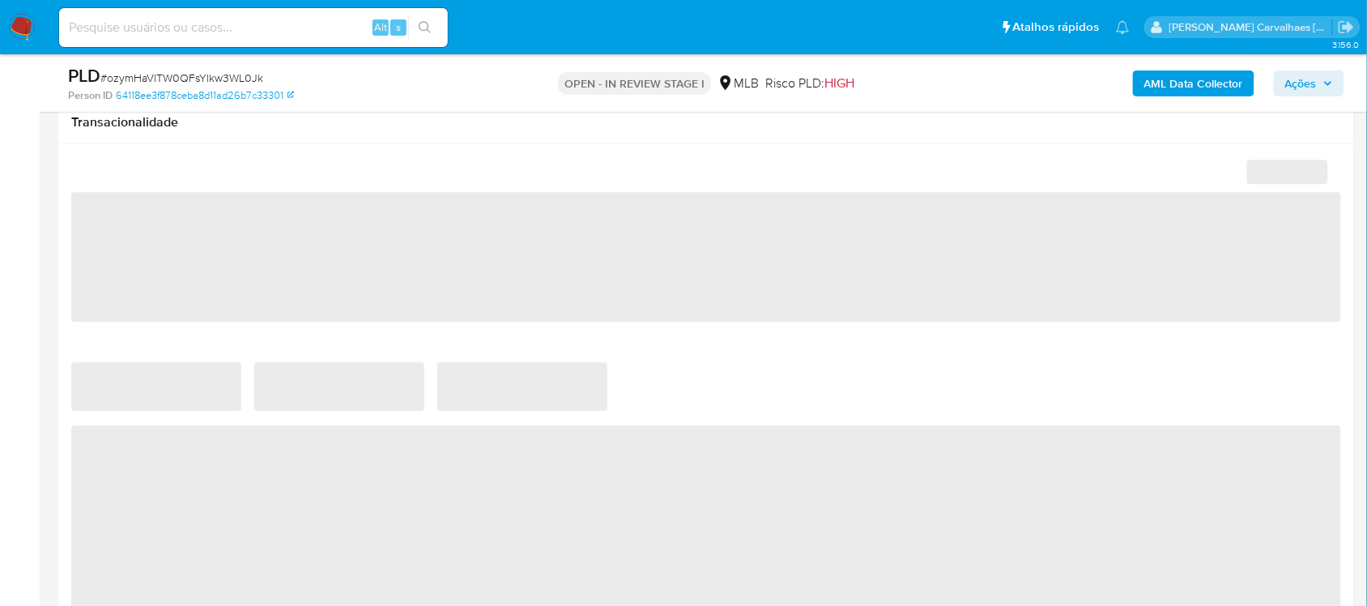
select select "10"
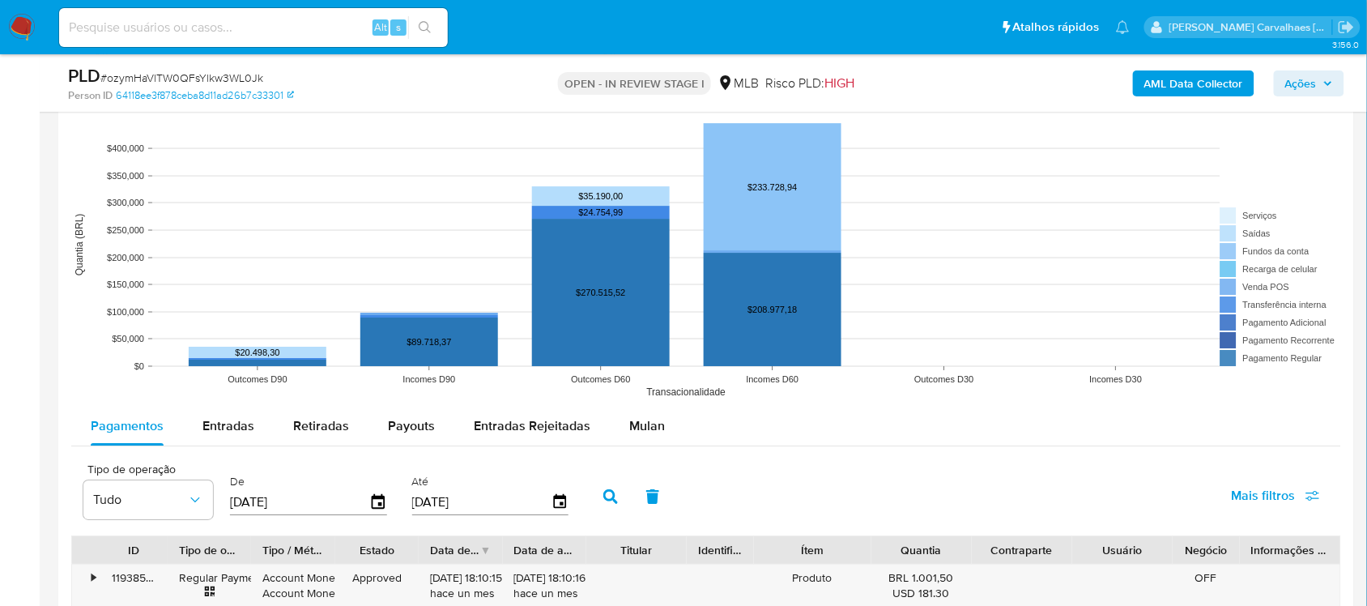
scroll to position [1619, 0]
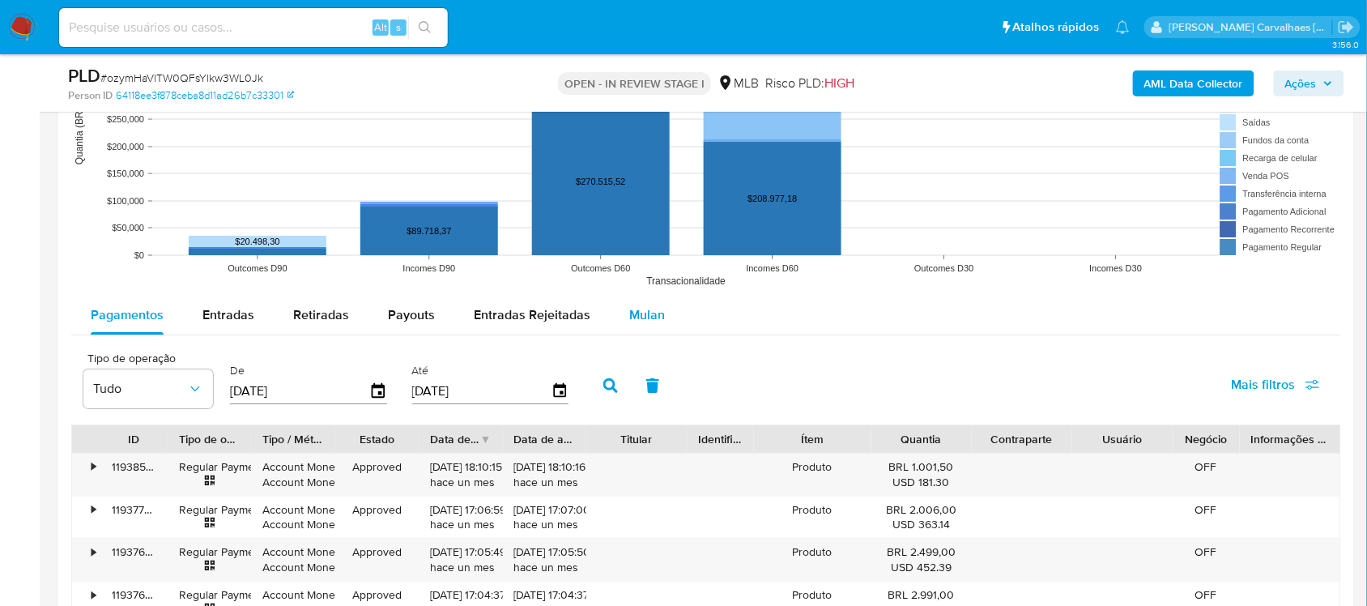
click at [633, 321] on span "Mulan" at bounding box center [647, 314] width 36 height 19
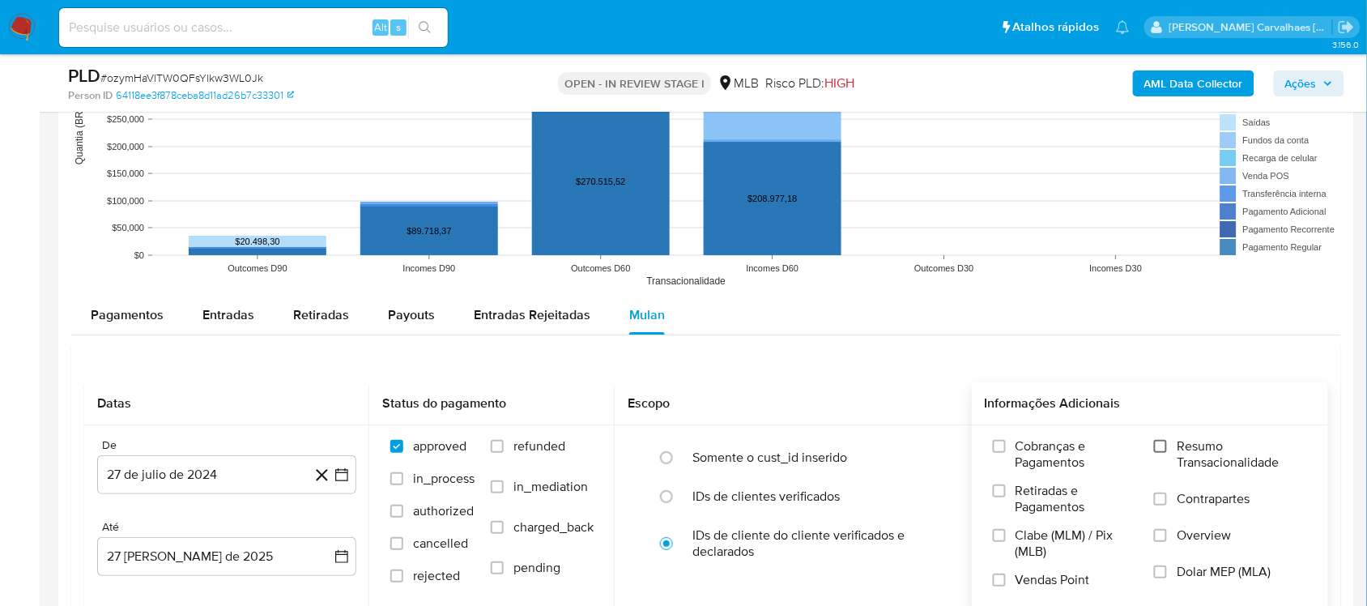
click at [1160, 451] on input "Resumo Transacionalidade" at bounding box center [1160, 446] width 13 height 13
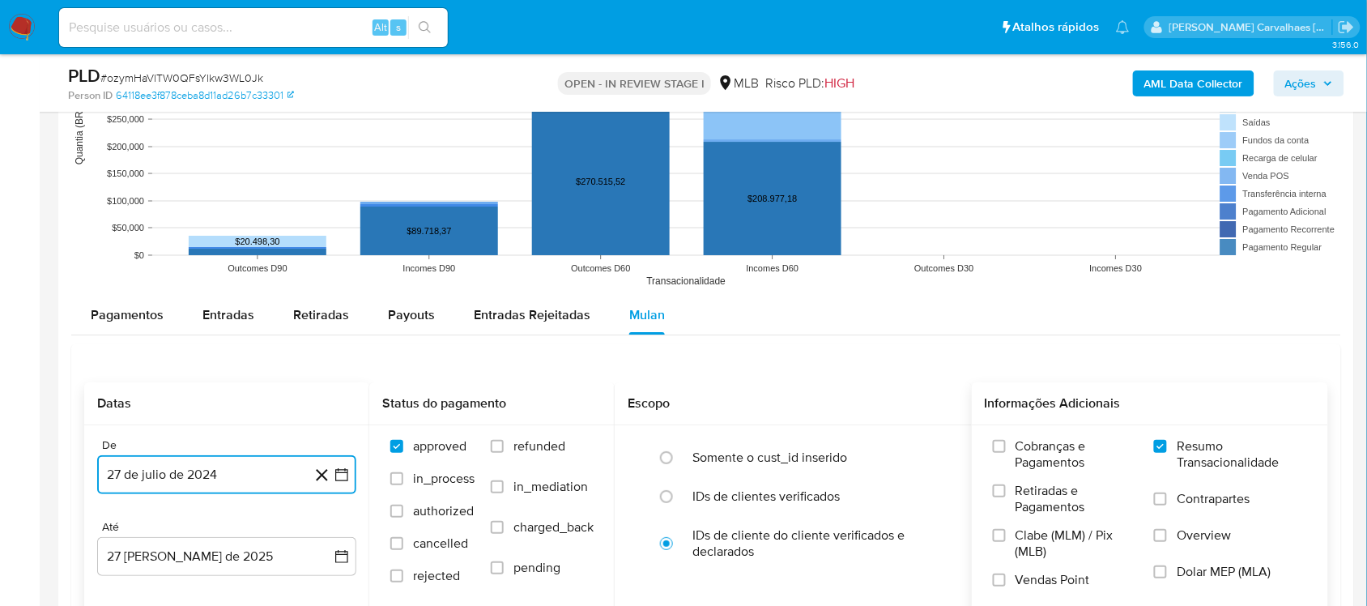
click at [268, 479] on button "27 de julio de 2024" at bounding box center [226, 474] width 259 height 39
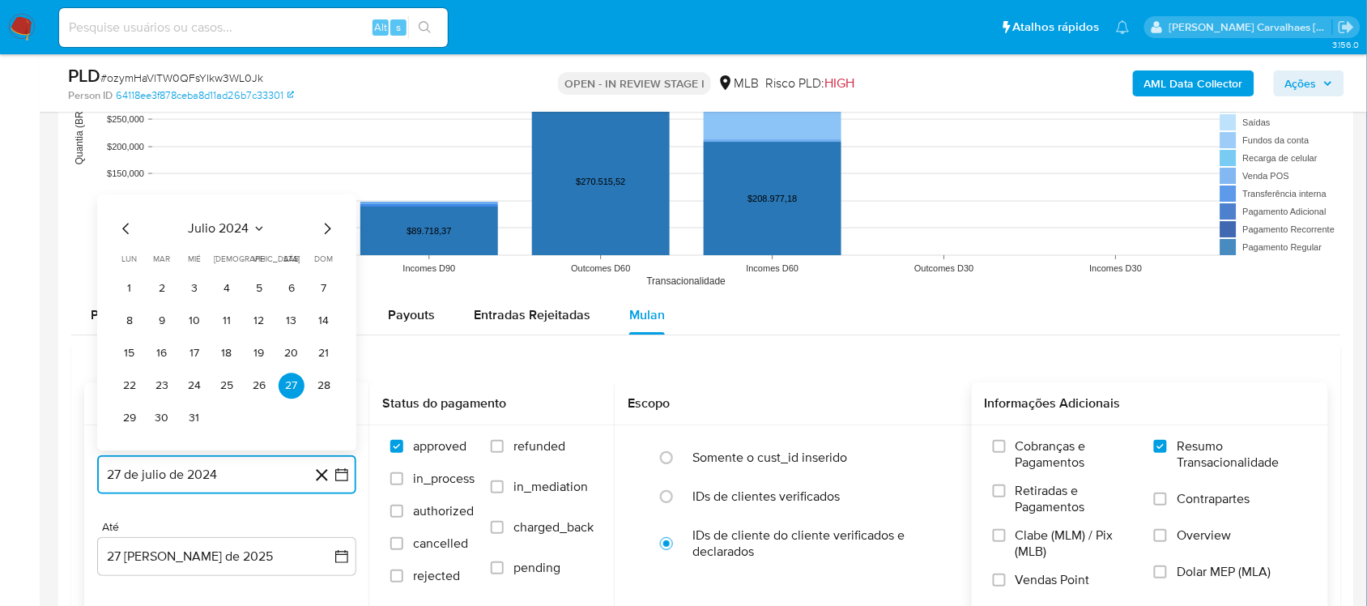
click at [317, 232] on icon "Mes siguiente" at bounding box center [326, 228] width 19 height 19
click at [324, 227] on icon "Mes siguiente" at bounding box center [326, 228] width 19 height 19
click at [329, 199] on icon "Mes siguiente" at bounding box center [326, 195] width 19 height 19
click at [326, 228] on icon "Mes siguiente" at bounding box center [326, 228] width 19 height 19
click at [326, 233] on icon "Mes siguiente" at bounding box center [326, 228] width 19 height 19
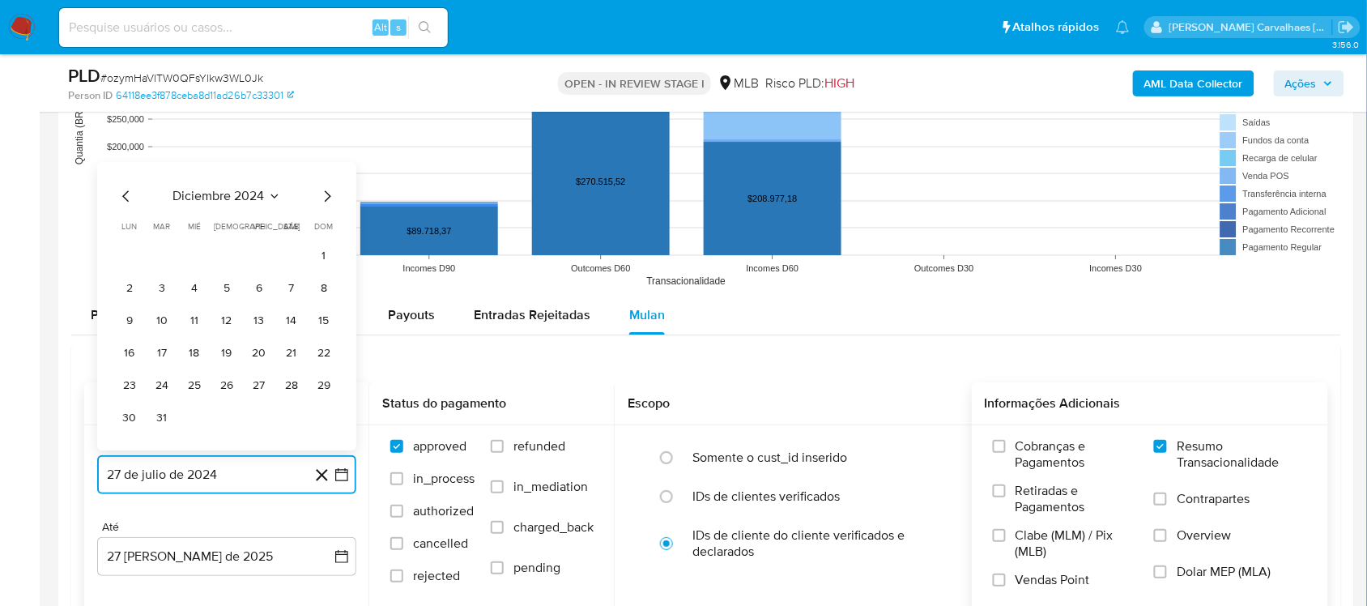
click at [321, 202] on icon "Mes siguiente" at bounding box center [326, 195] width 19 height 19
click at [326, 231] on icon "Mes siguiente" at bounding box center [326, 228] width 19 height 19
click at [328, 192] on icon "Mes siguiente" at bounding box center [326, 195] width 19 height 19
click at [321, 232] on icon "Mes siguiente" at bounding box center [326, 228] width 19 height 19
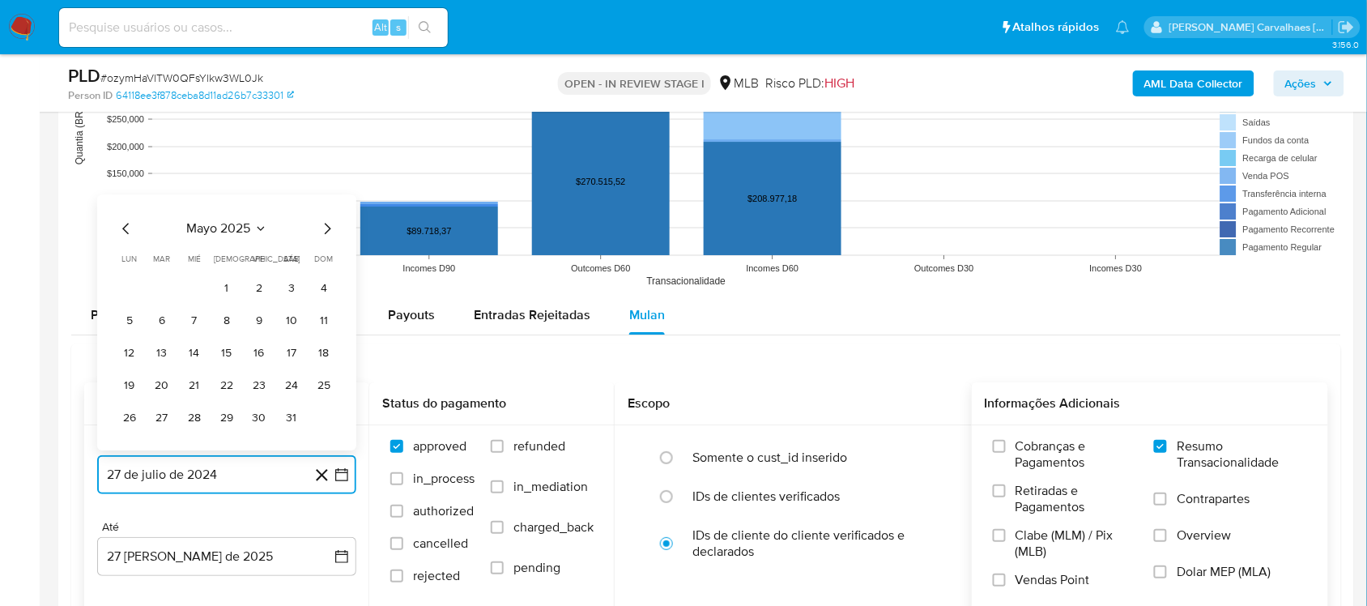
click at [321, 232] on icon "Mes siguiente" at bounding box center [326, 228] width 19 height 19
click at [229, 389] on button "26" at bounding box center [227, 385] width 26 height 26
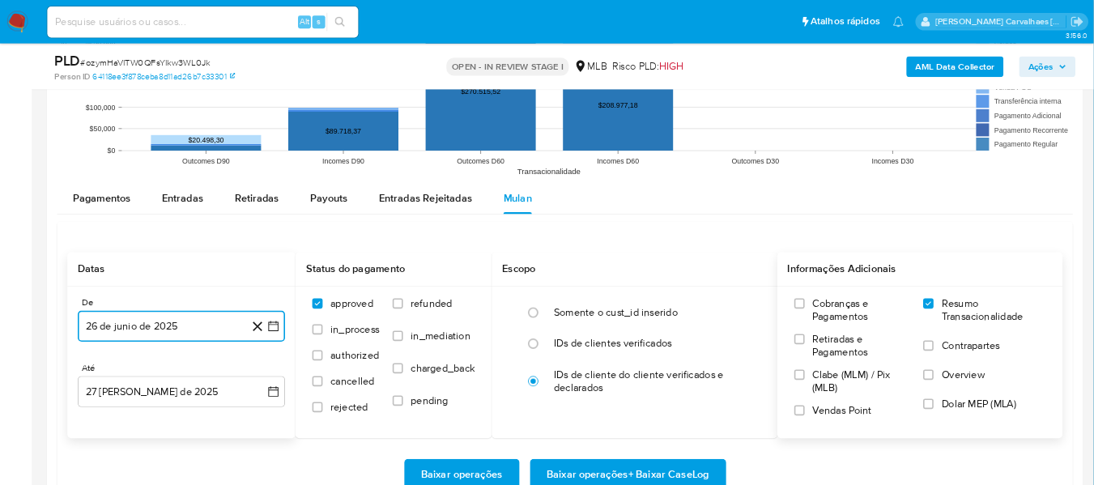
scroll to position [1721, 0]
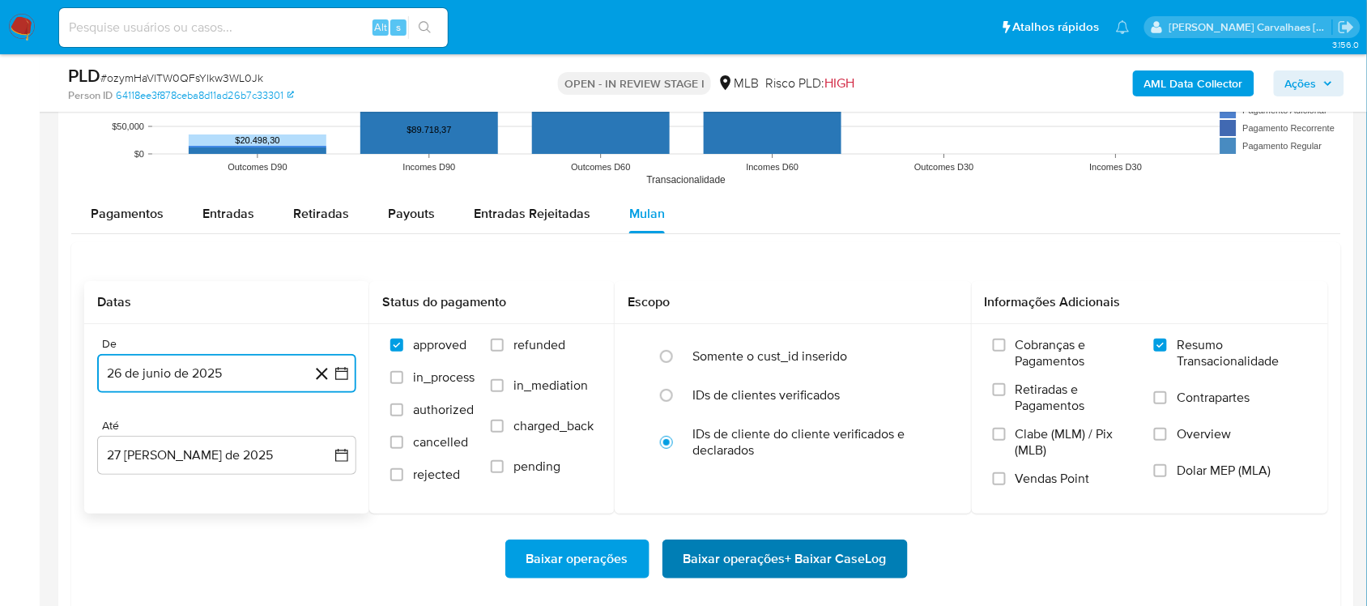
click at [760, 551] on span "Baixar operações + Baixar CaseLog" at bounding box center [784, 559] width 203 height 36
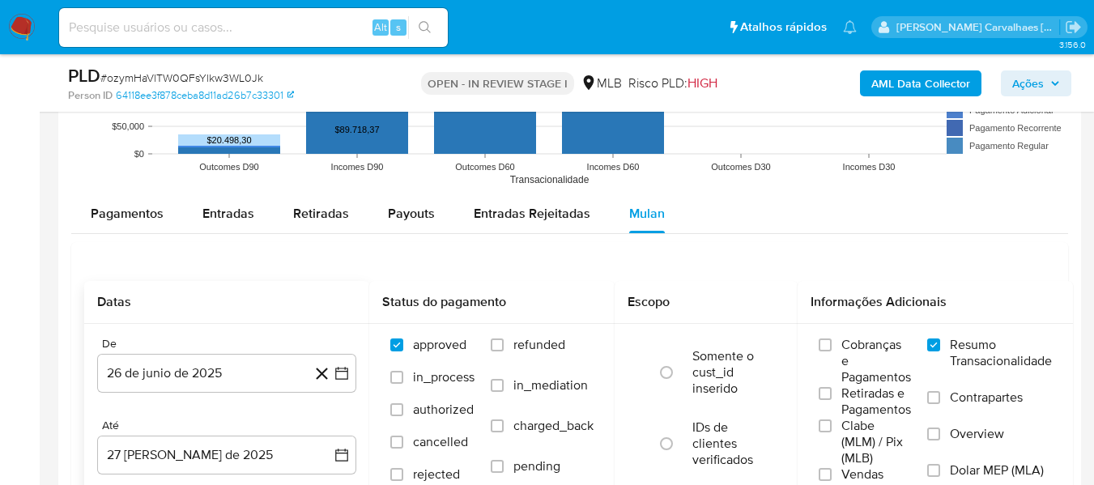
click at [25, 27] on img at bounding box center [22, 28] width 28 height 28
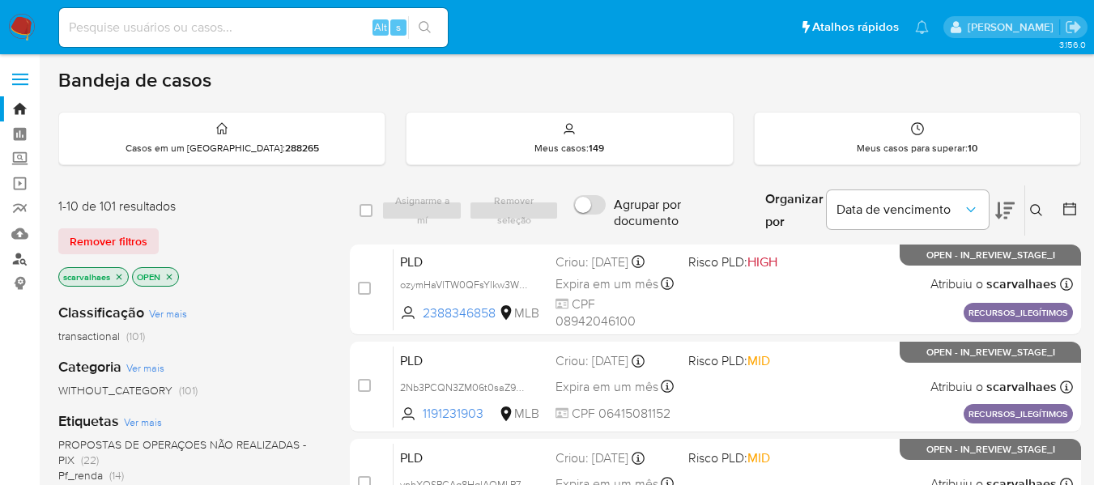
click at [23, 257] on link "Localizador de pessoas" at bounding box center [96, 258] width 193 height 25
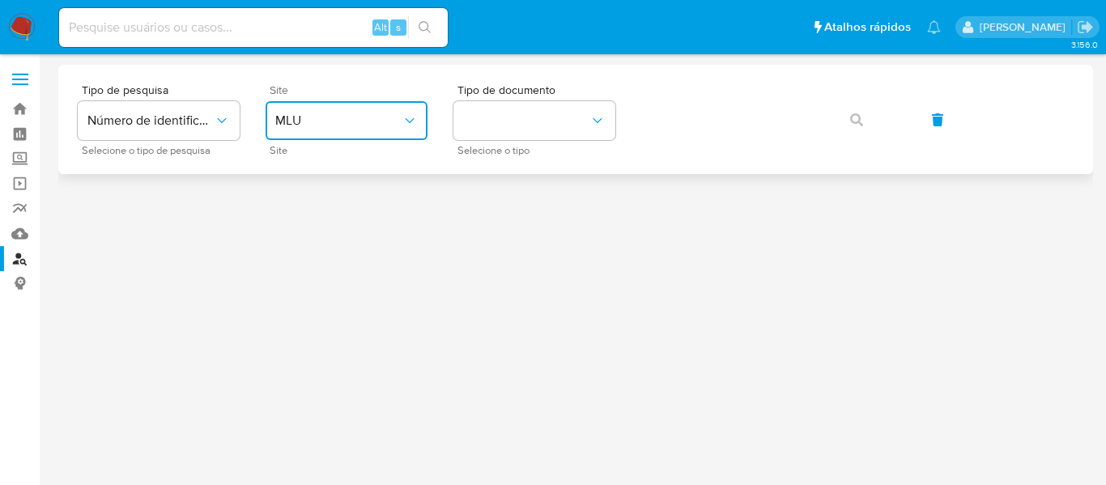
click at [415, 121] on icon "site_id" at bounding box center [410, 121] width 16 height 16
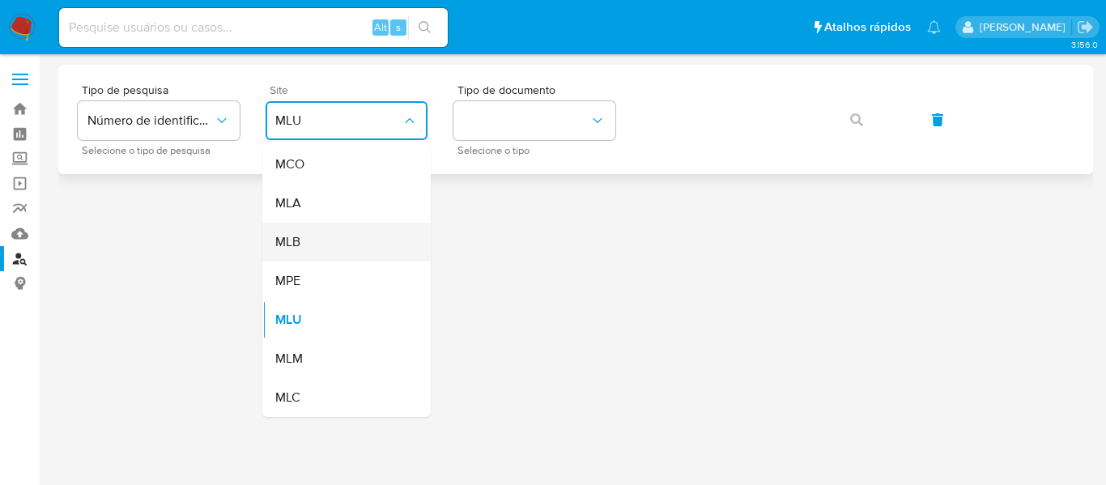
click at [321, 242] on div "MLB" at bounding box center [341, 242] width 133 height 39
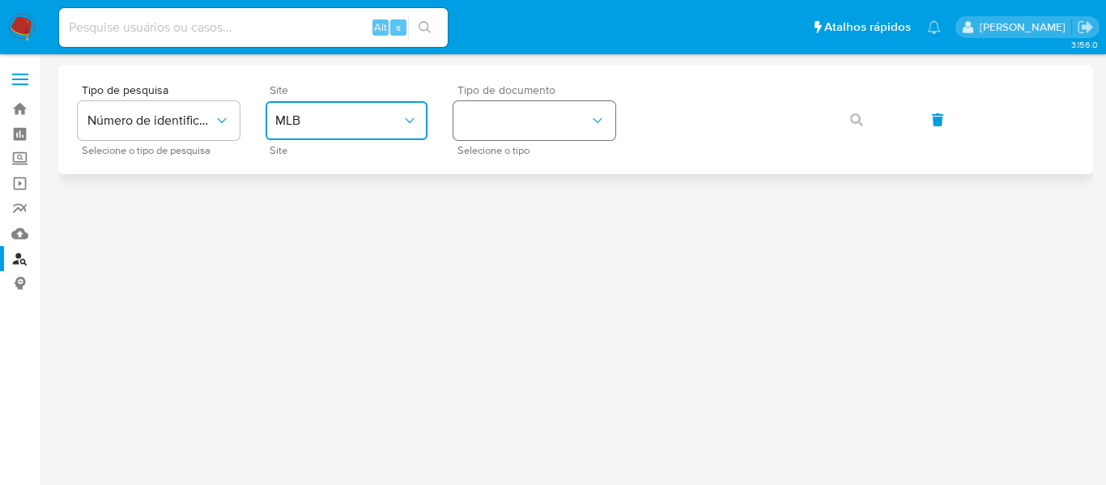
click at [501, 129] on button "identificationType" at bounding box center [534, 120] width 162 height 39
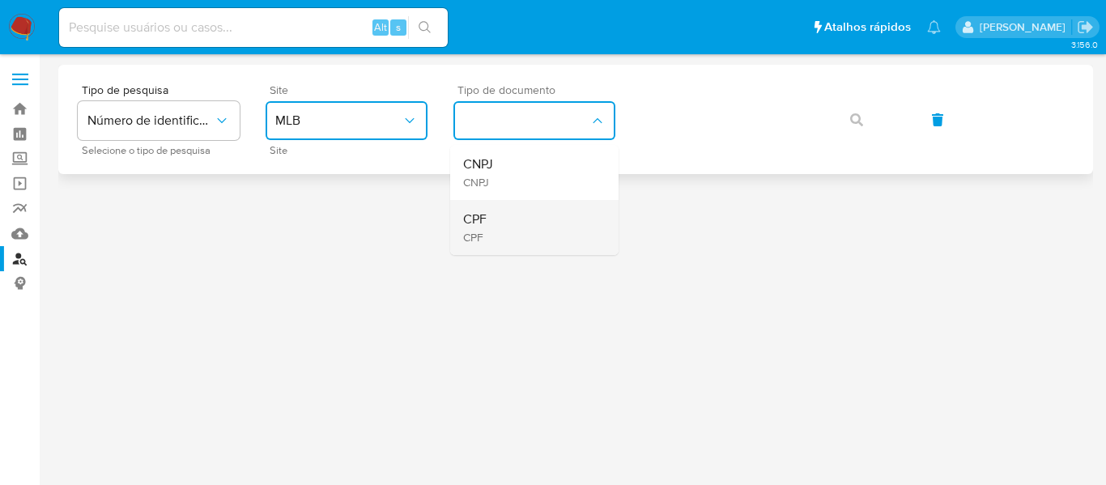
click at [503, 223] on div "CPF CPF" at bounding box center [529, 227] width 133 height 55
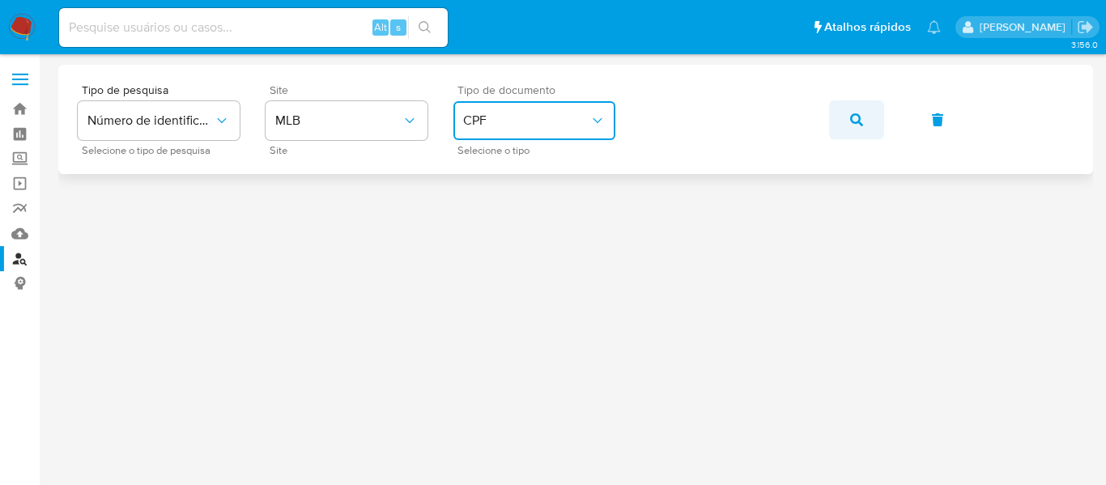
click at [849, 121] on button "button" at bounding box center [856, 119] width 55 height 39
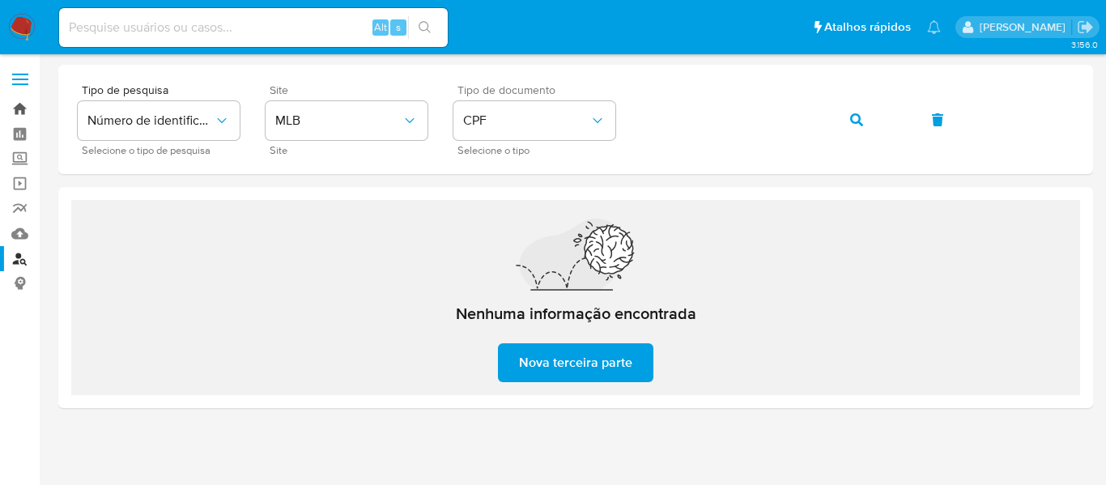
click at [19, 109] on link "Bandeja" at bounding box center [96, 108] width 193 height 25
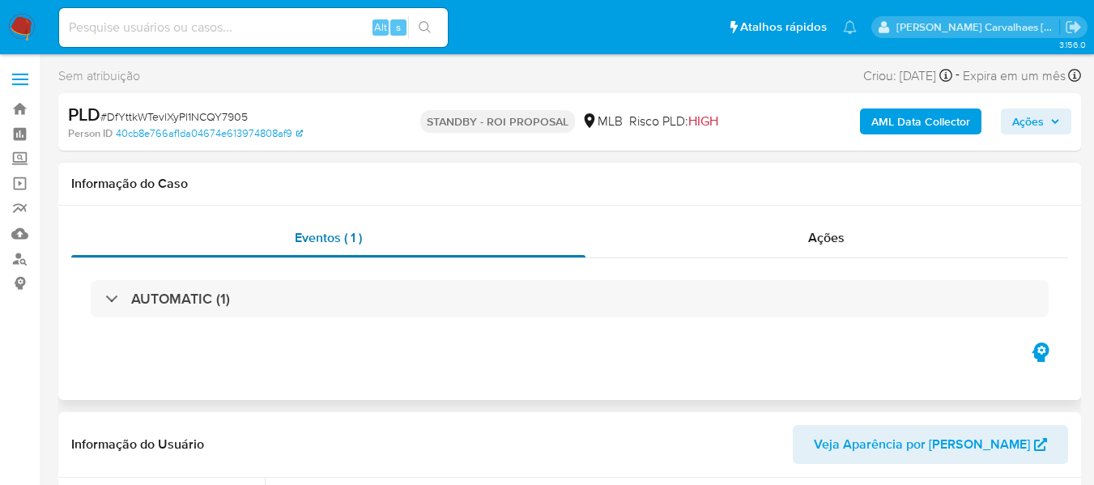
select select "10"
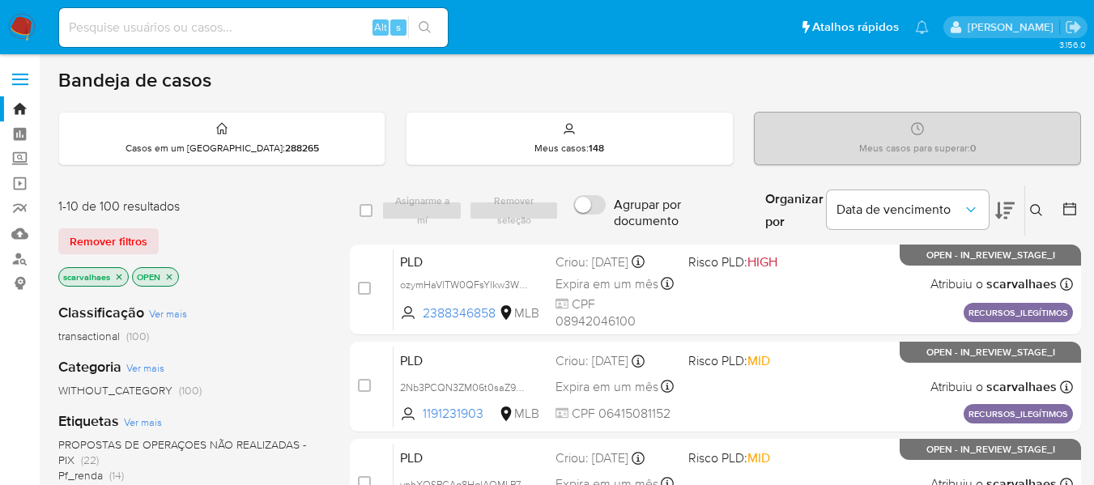
scroll to position [81, 0]
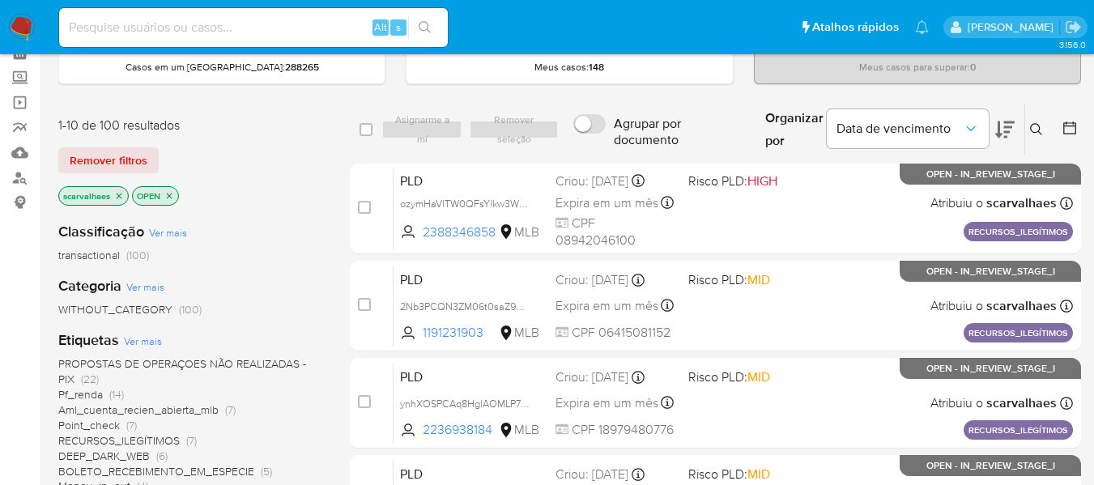
click at [87, 378] on span "(22)" at bounding box center [90, 379] width 18 height 16
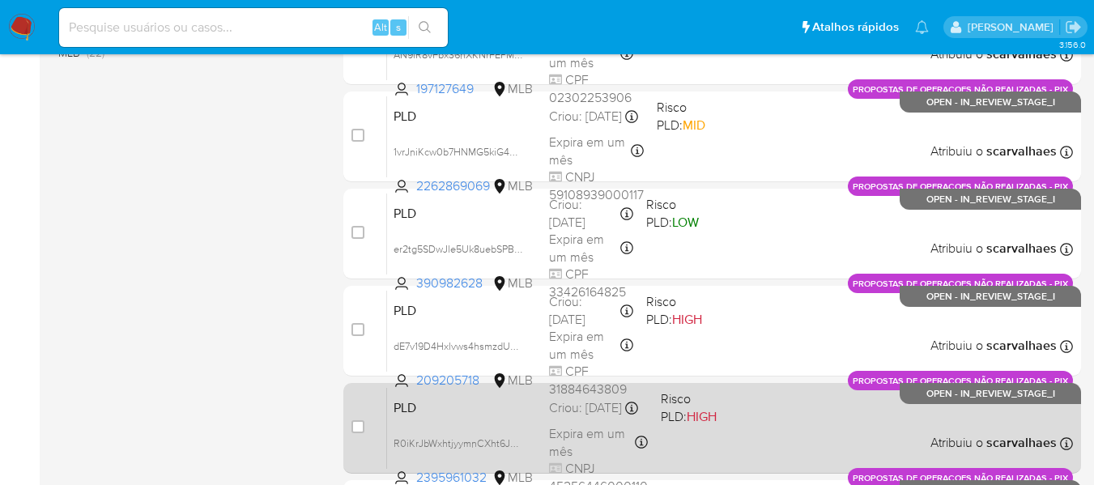
scroll to position [648, 0]
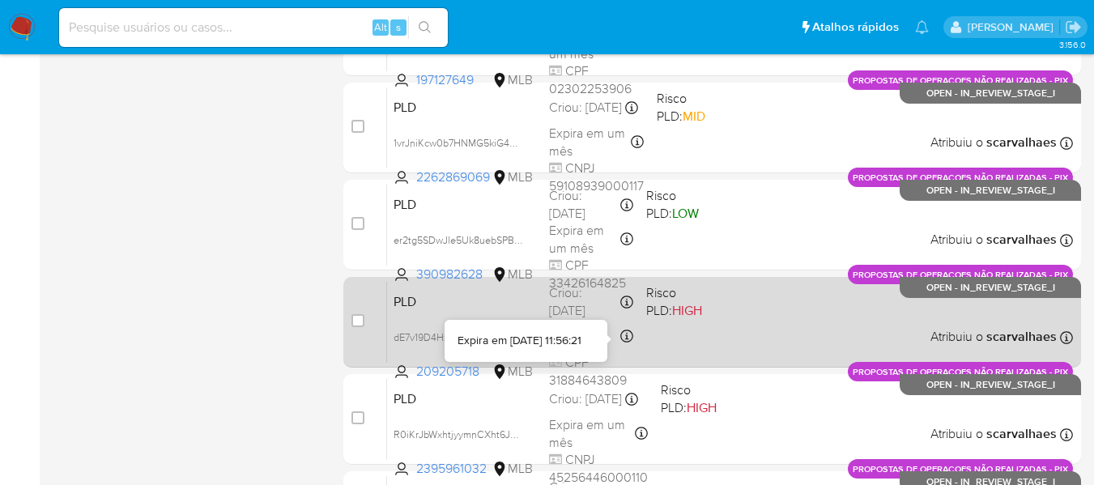
click at [640, 341] on div "PLD dE7v19D4Hxlvws4hsmzdUumM 209205718 MLB Risco PLD: HIGH Criou: 14/08/2025 Cr…" at bounding box center [730, 322] width 686 height 82
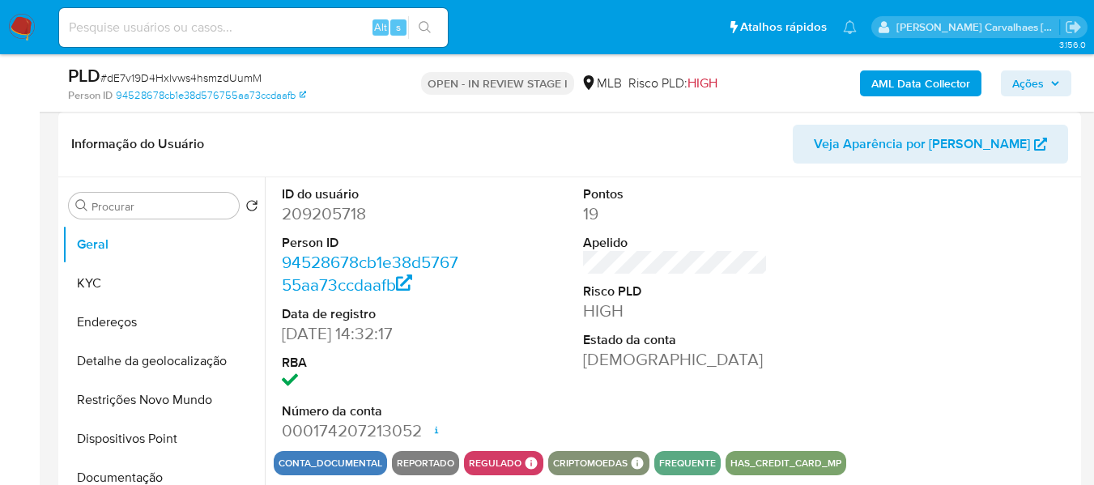
select select "10"
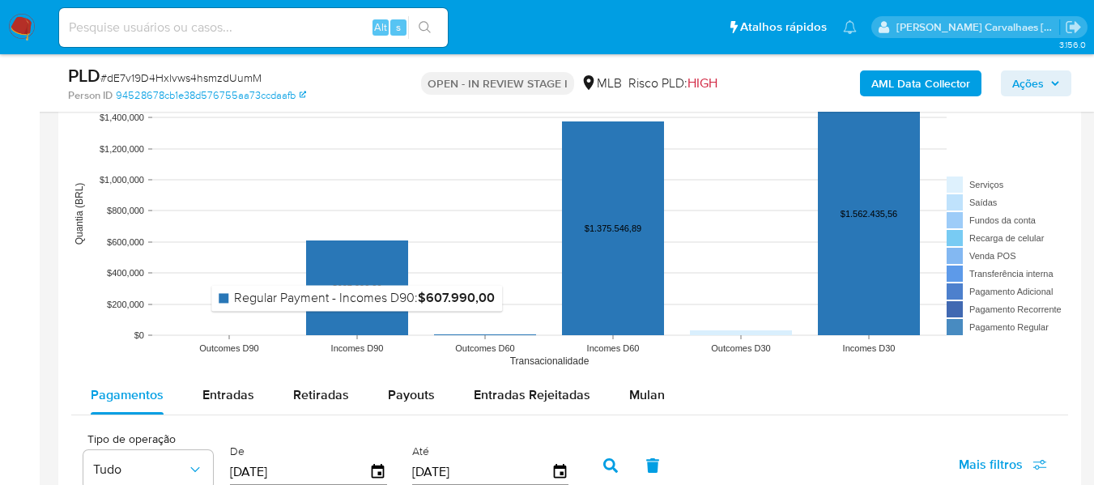
scroll to position [1457, 0]
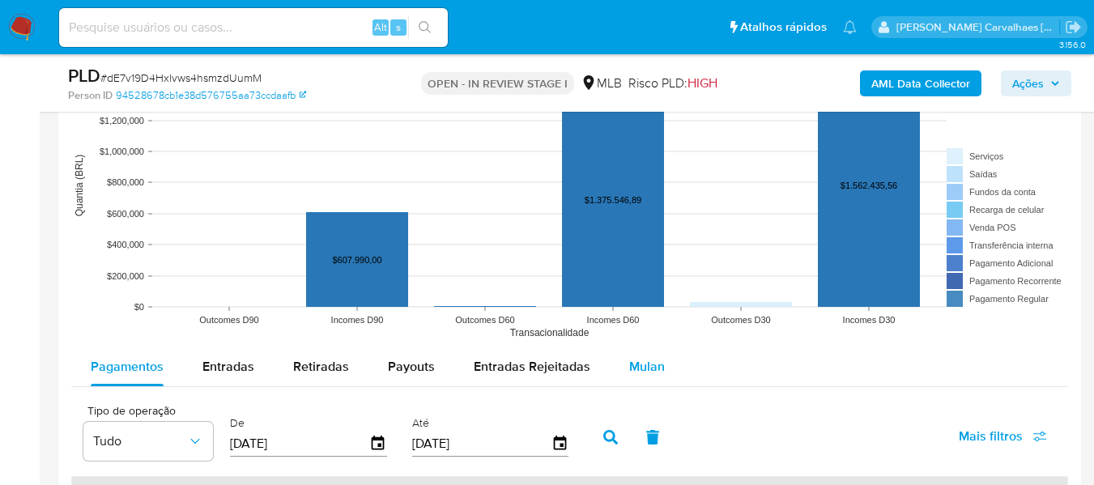
click at [648, 368] on span "Mulan" at bounding box center [647, 366] width 36 height 19
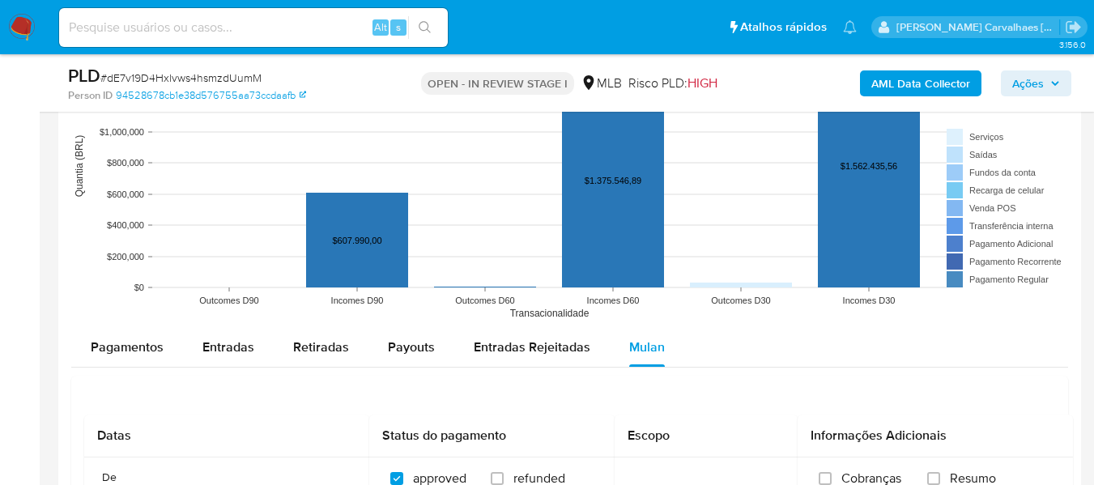
scroll to position [1619, 0]
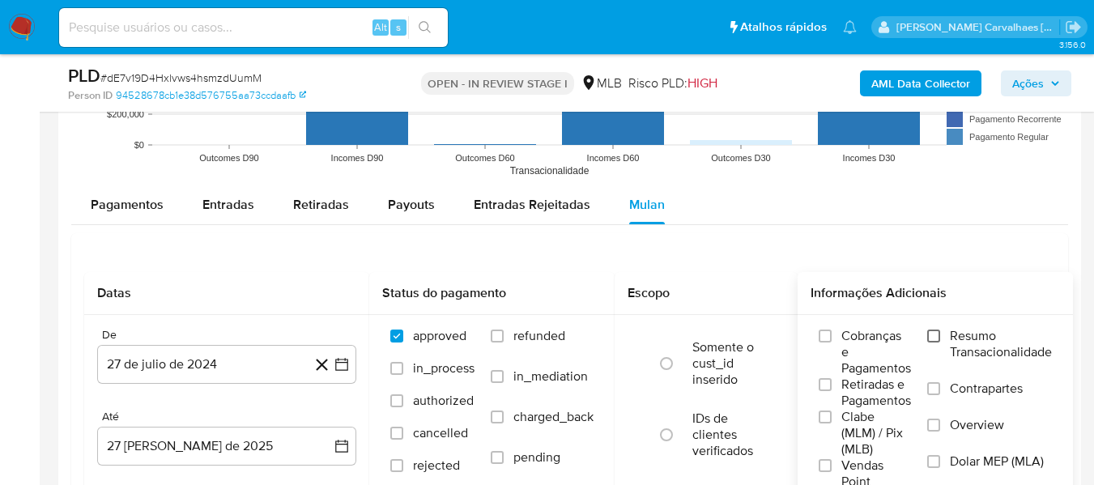
click at [937, 337] on input "Resumo Transacionalidade" at bounding box center [933, 336] width 13 height 13
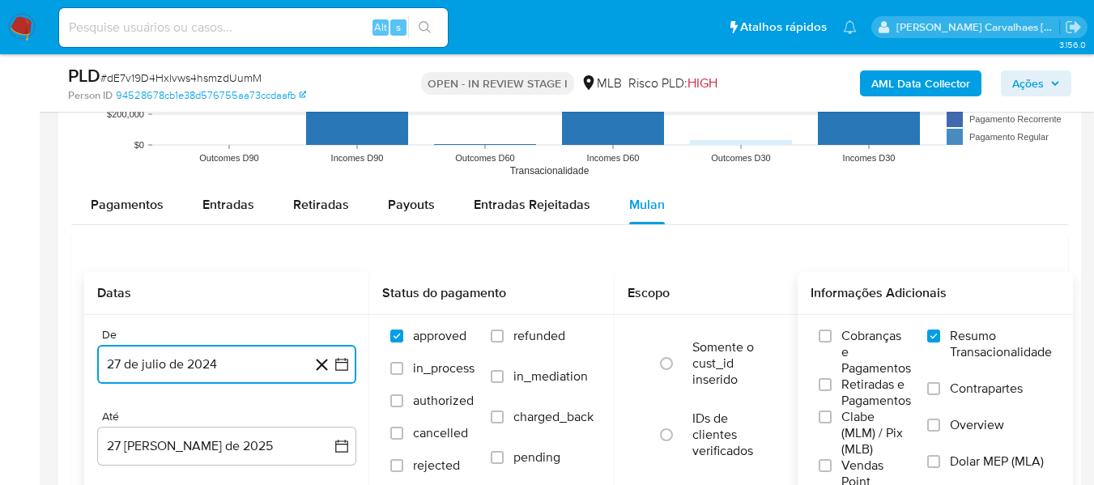
click at [338, 362] on icon "button" at bounding box center [342, 364] width 16 height 16
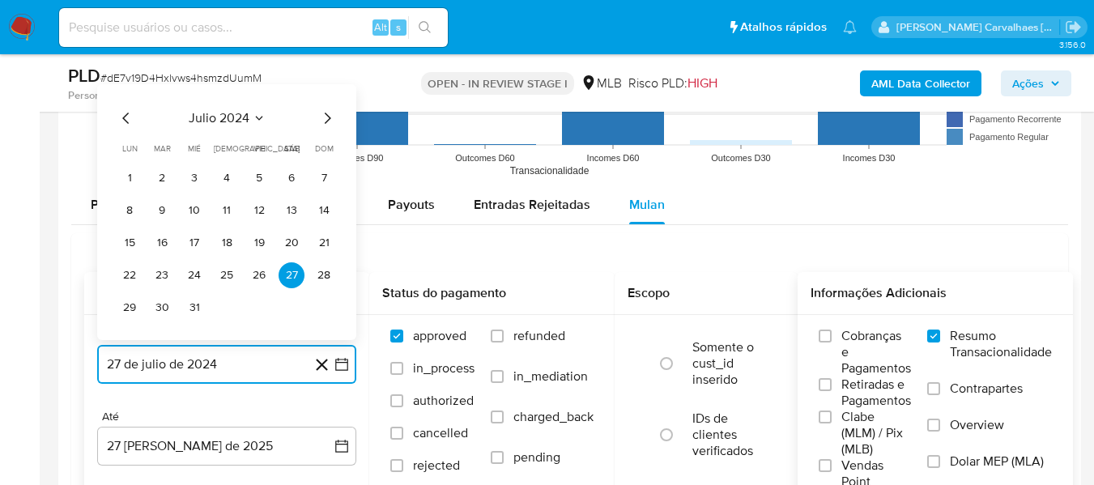
click at [327, 120] on icon "Mes siguiente" at bounding box center [326, 118] width 19 height 19
click at [326, 126] on icon "Mes siguiente" at bounding box center [326, 118] width 19 height 19
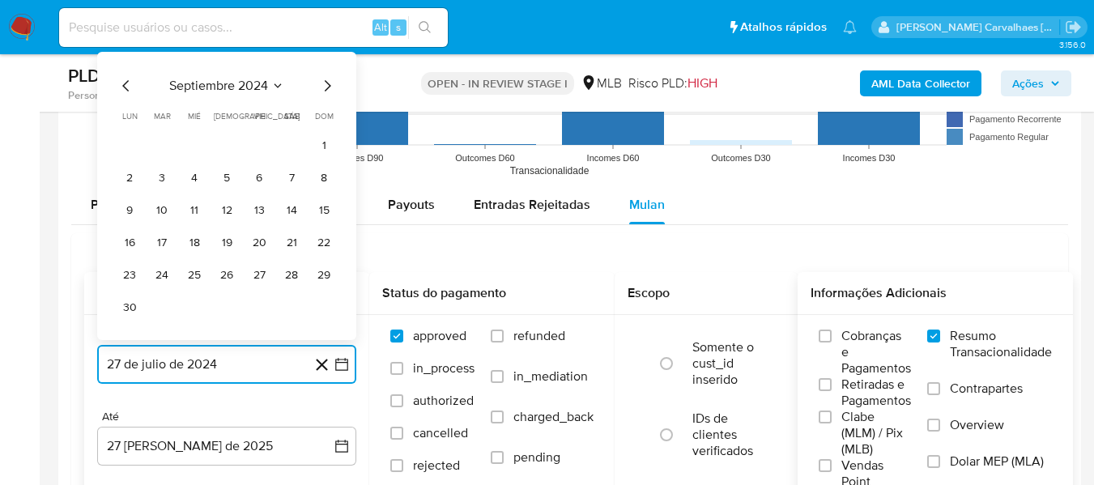
click at [328, 86] on icon "Mes siguiente" at bounding box center [326, 85] width 19 height 19
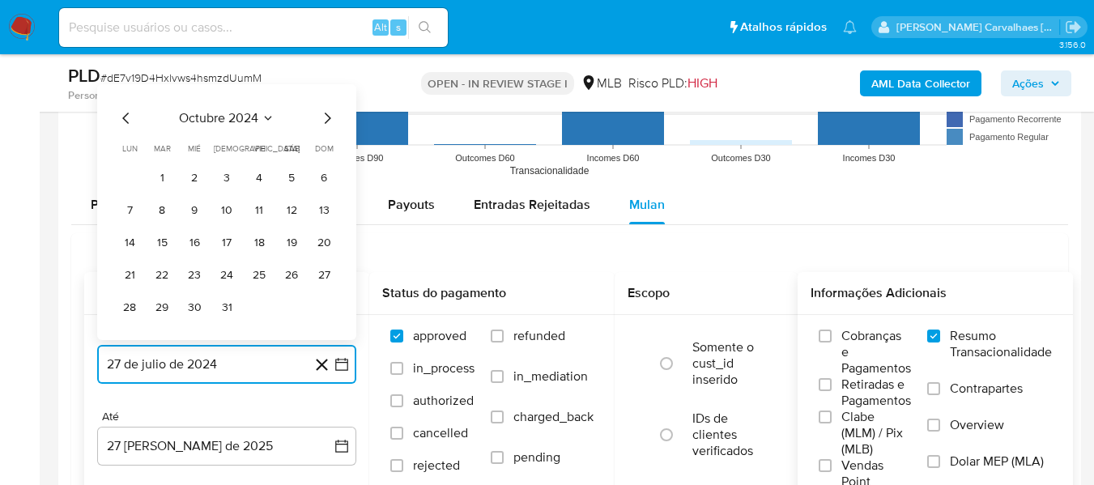
click at [328, 116] on icon "Mes siguiente" at bounding box center [326, 118] width 19 height 19
click at [328, 116] on icon "Mes siguiente" at bounding box center [328, 118] width 6 height 11
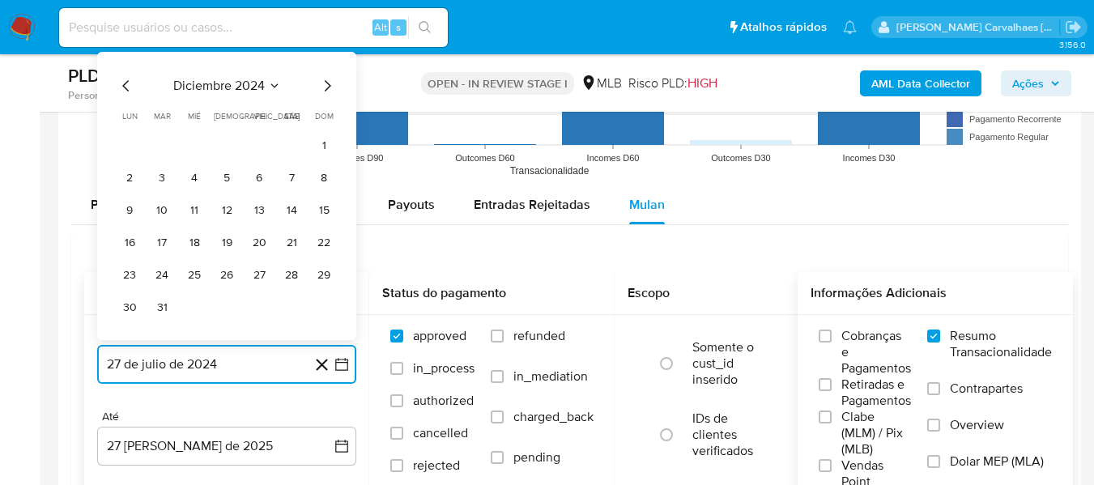
click at [328, 85] on icon "Mes siguiente" at bounding box center [326, 85] width 19 height 19
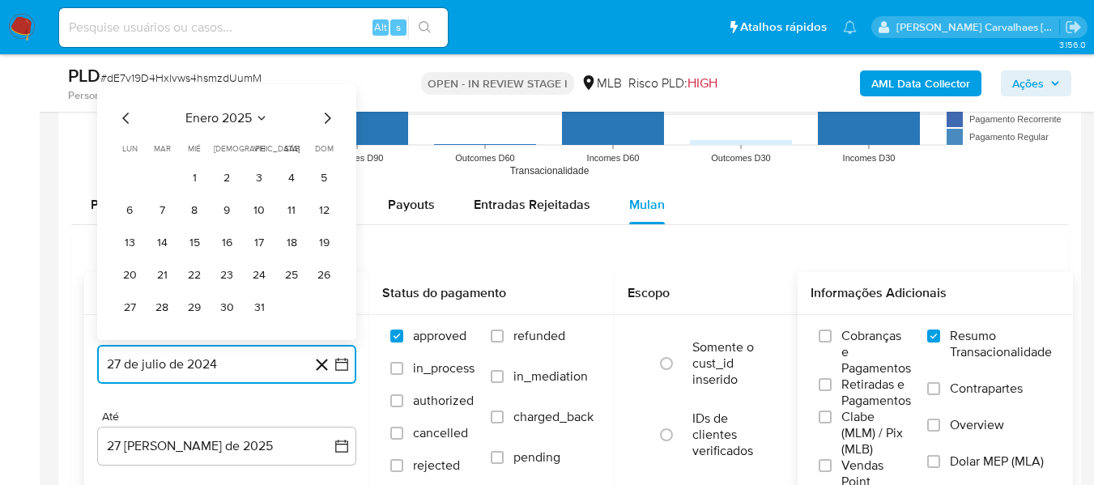
click at [330, 116] on icon "Mes siguiente" at bounding box center [326, 118] width 19 height 19
click at [330, 117] on icon "Mes siguiente" at bounding box center [326, 118] width 19 height 19
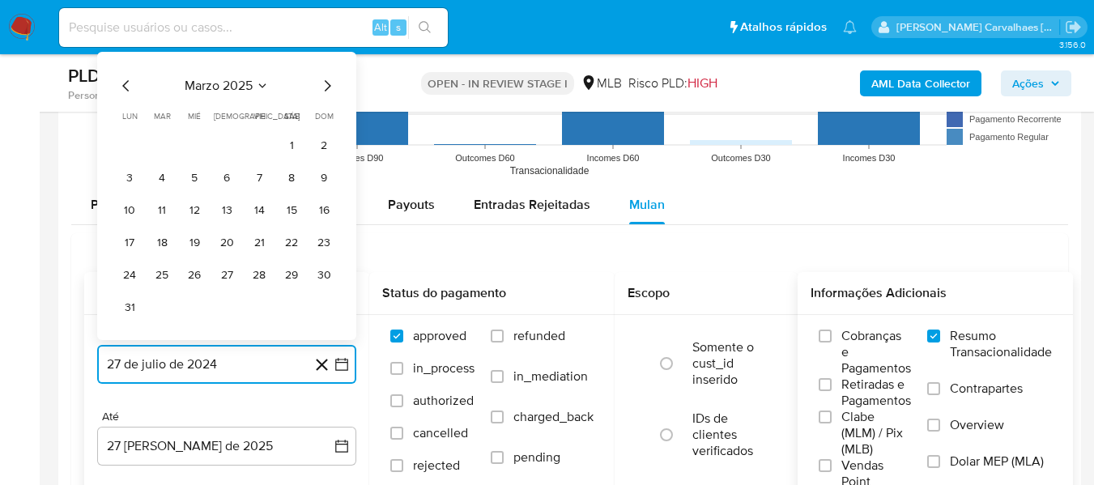
click at [326, 89] on icon "Mes siguiente" at bounding box center [326, 85] width 19 height 19
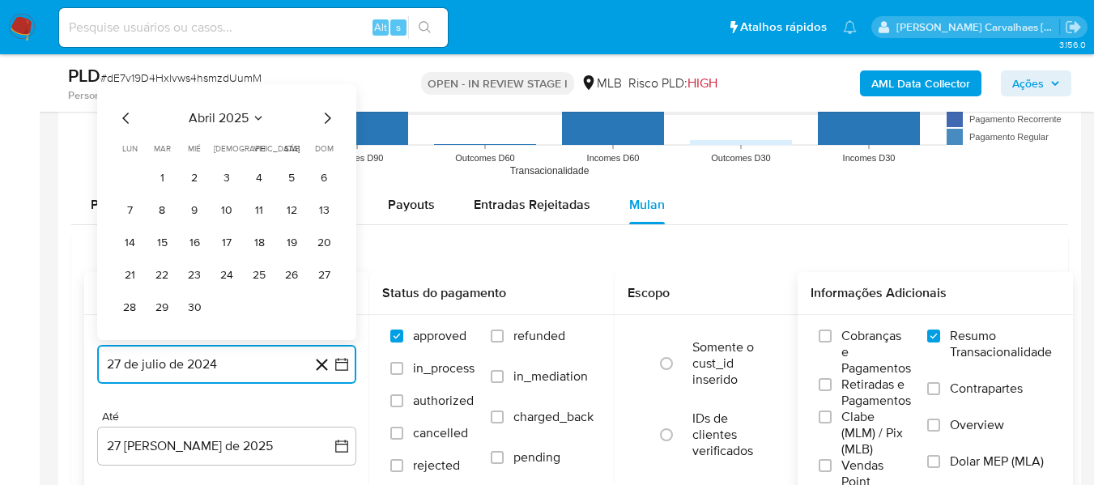
click at [330, 113] on icon "Mes siguiente" at bounding box center [326, 118] width 19 height 19
click at [330, 112] on icon "Mes siguiente" at bounding box center [326, 118] width 19 height 19
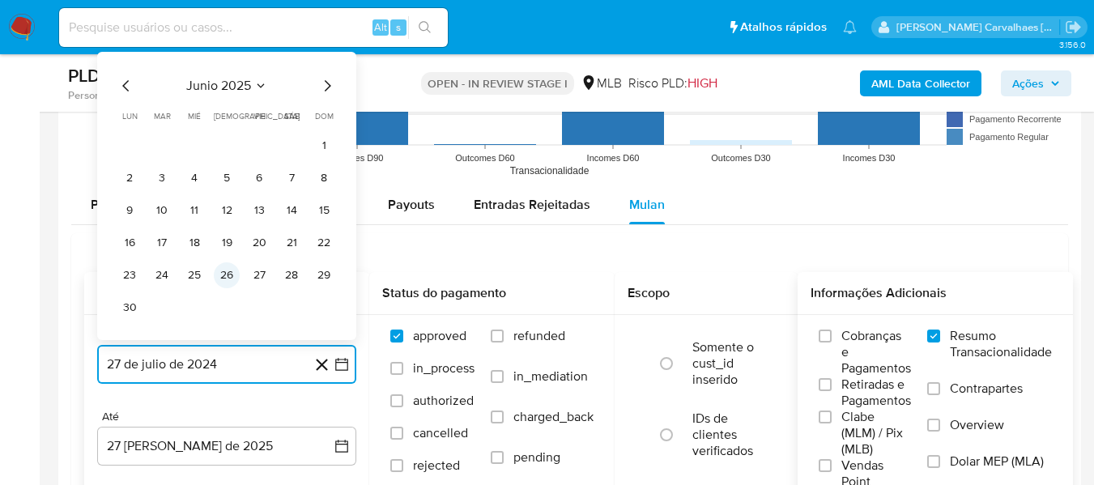
click at [227, 279] on button "26" at bounding box center [227, 275] width 26 height 26
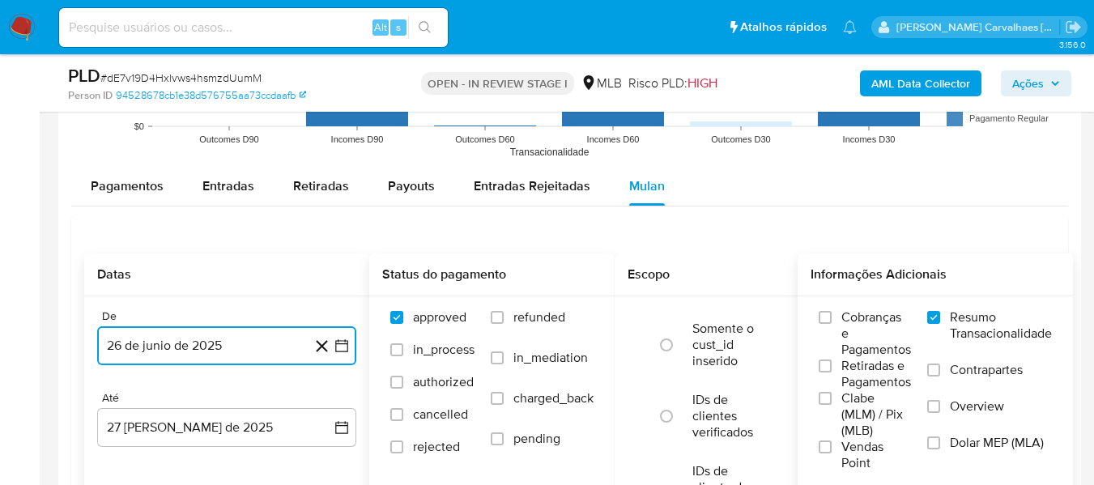
scroll to position [1781, 0]
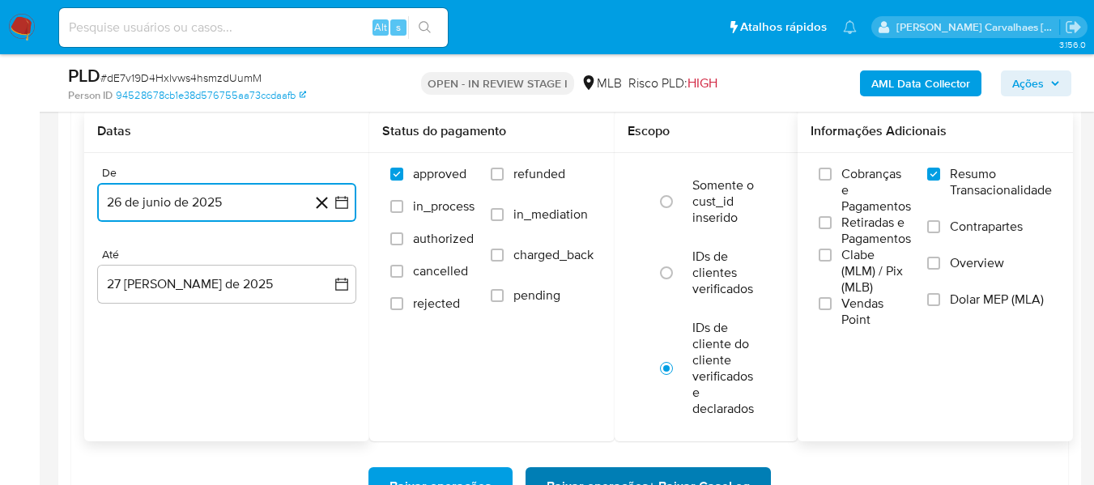
click at [656, 474] on span "Baixar operações + Baixar CaseLog" at bounding box center [648, 487] width 203 height 36
